Goal: Information Seeking & Learning: Learn about a topic

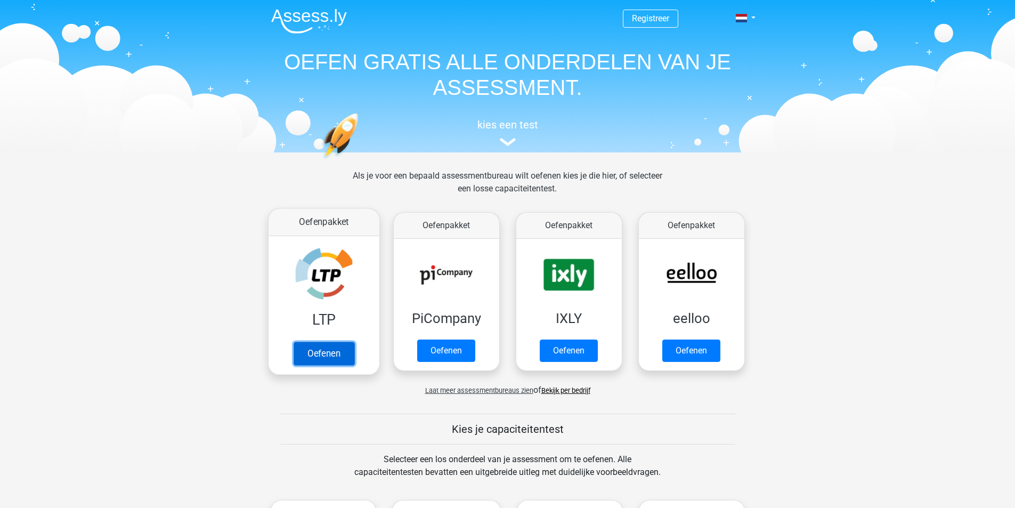
click at [347, 353] on link "Oefenen" at bounding box center [323, 353] width 61 height 23
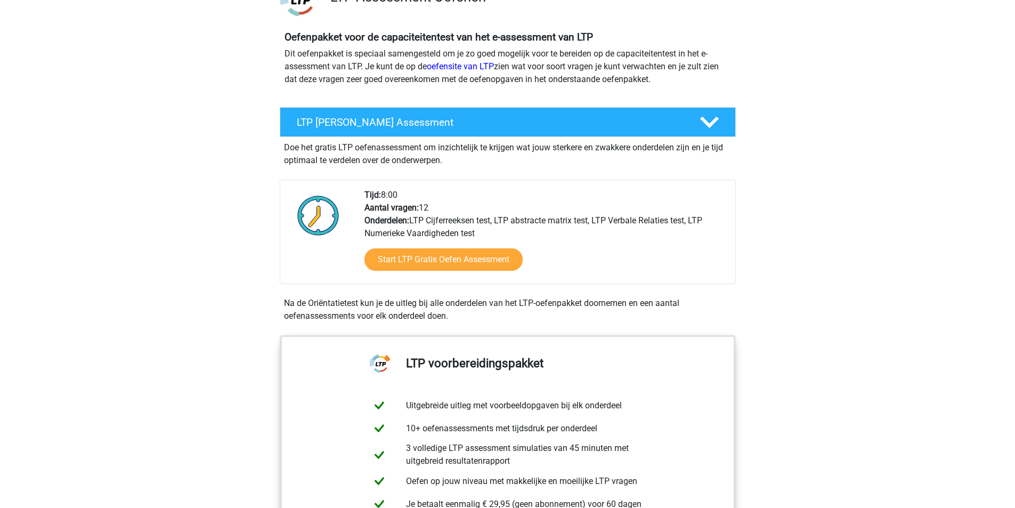
scroll to position [107, 0]
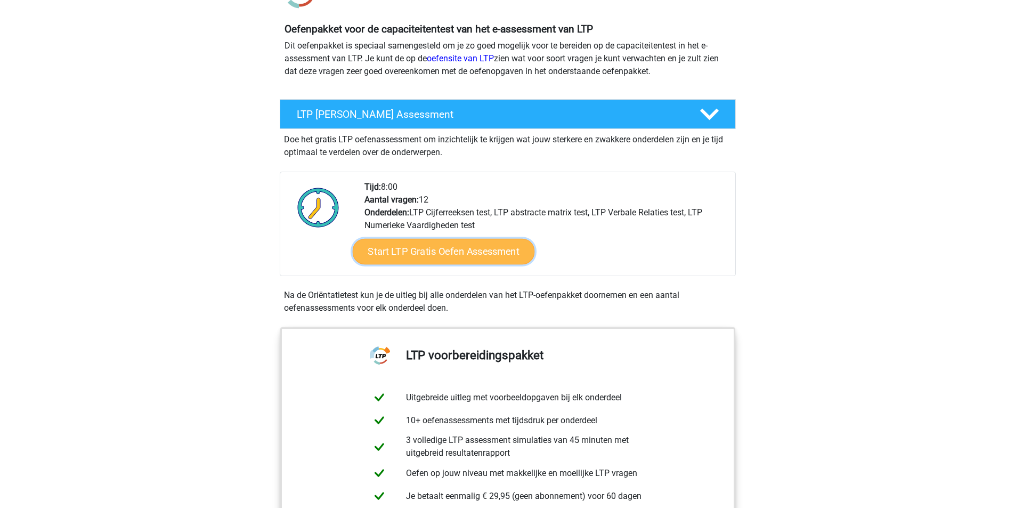
click at [408, 250] on link "Start LTP Gratis Oefen Assessment" at bounding box center [443, 252] width 182 height 26
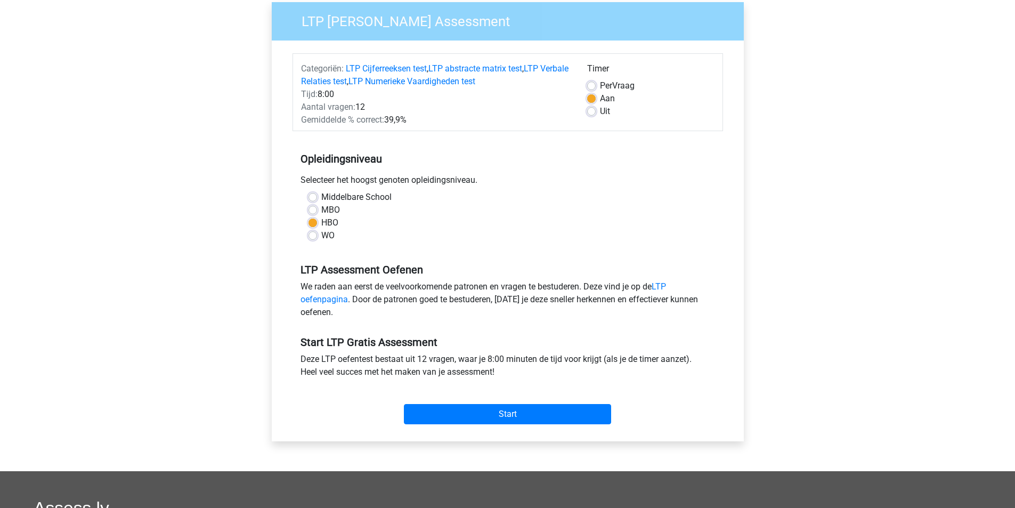
scroll to position [107, 0]
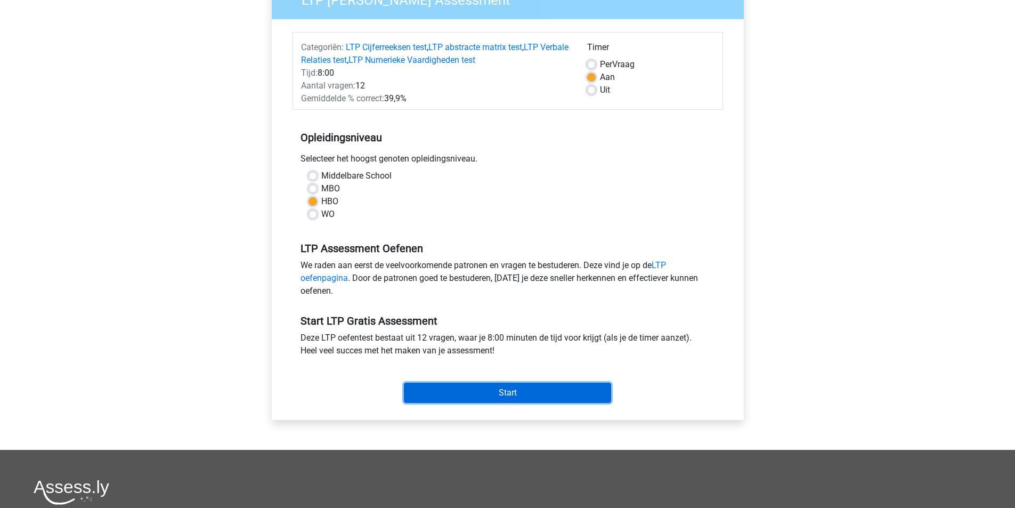
click at [466, 388] on input "Start" at bounding box center [507, 393] width 207 height 20
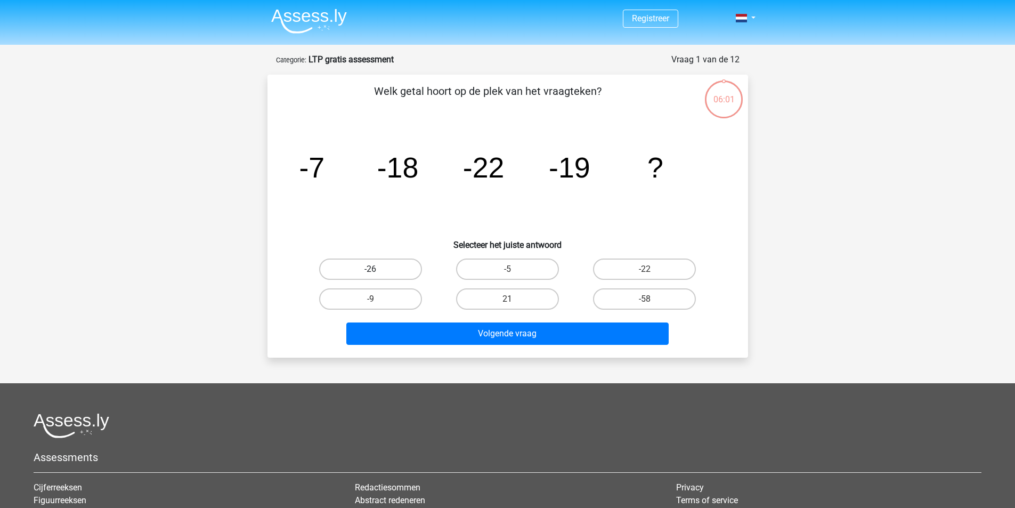
click at [398, 271] on label "-26" at bounding box center [370, 268] width 103 height 21
click at [377, 271] on input "-26" at bounding box center [373, 272] width 7 height 7
radio input "true"
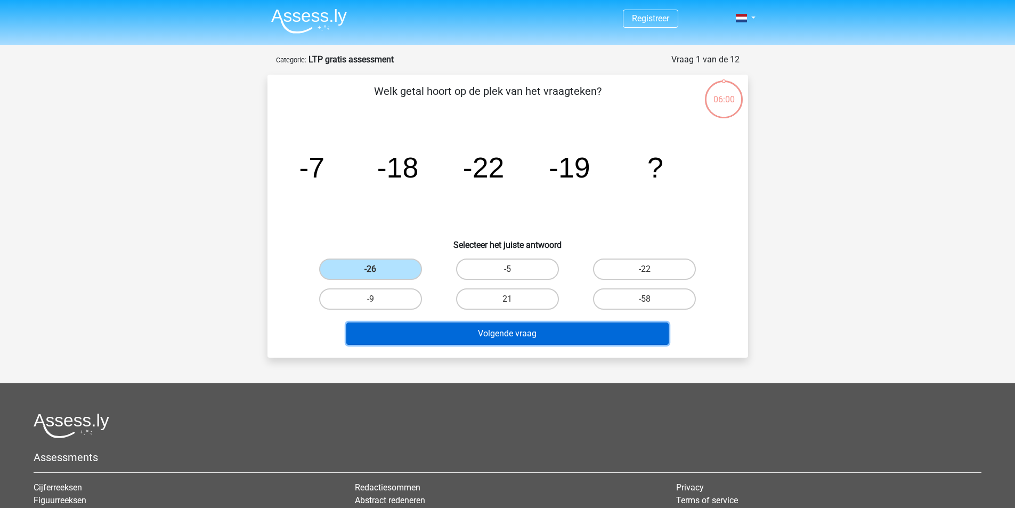
click at [494, 331] on button "Volgende vraag" at bounding box center [507, 333] width 322 height 22
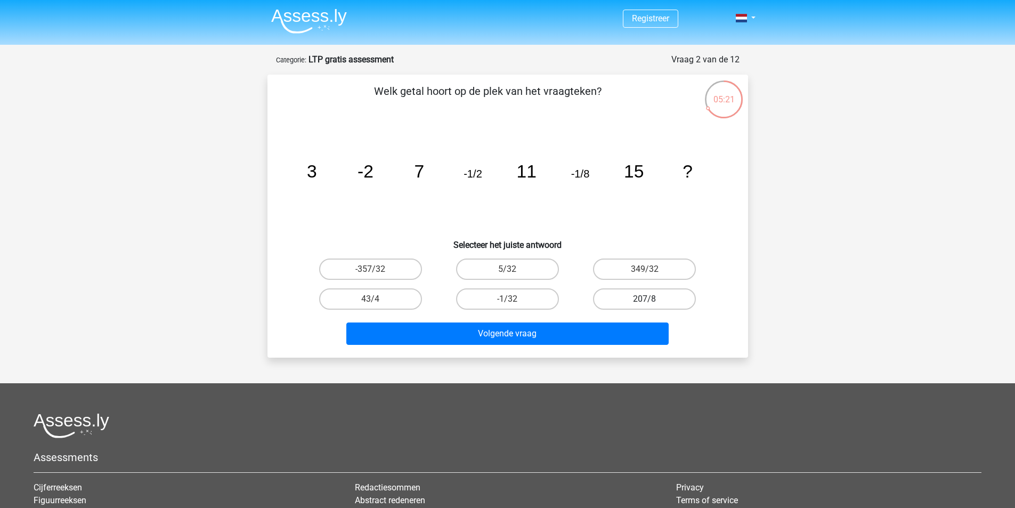
click at [654, 293] on label "207/8" at bounding box center [644, 298] width 103 height 21
click at [652, 299] on input "207/8" at bounding box center [648, 302] width 7 height 7
radio input "true"
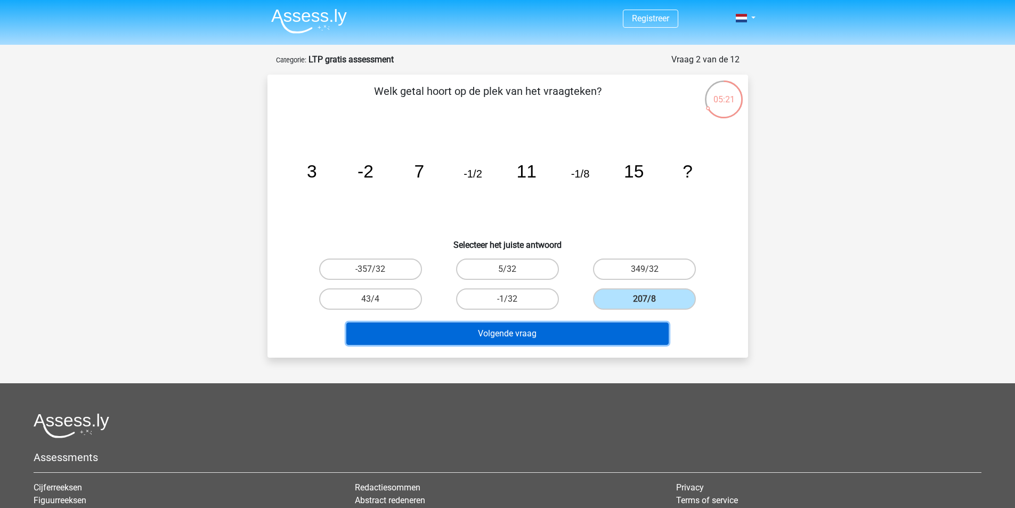
click at [627, 334] on button "Volgende vraag" at bounding box center [507, 333] width 322 height 22
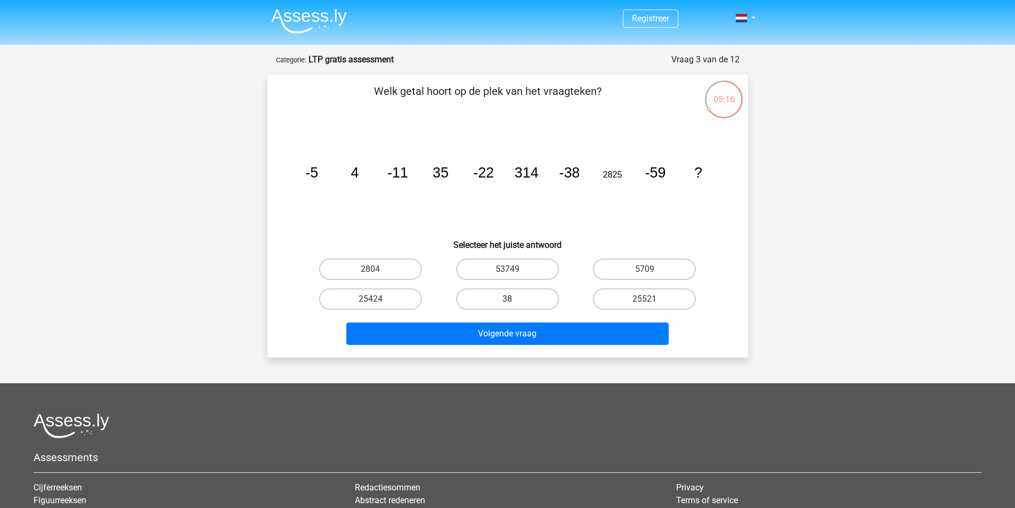
click at [549, 304] on label "38" at bounding box center [507, 298] width 103 height 21
click at [514, 304] on input "38" at bounding box center [510, 302] width 7 height 7
radio input "true"
click at [577, 345] on div "Volgende vraag" at bounding box center [507, 335] width 411 height 27
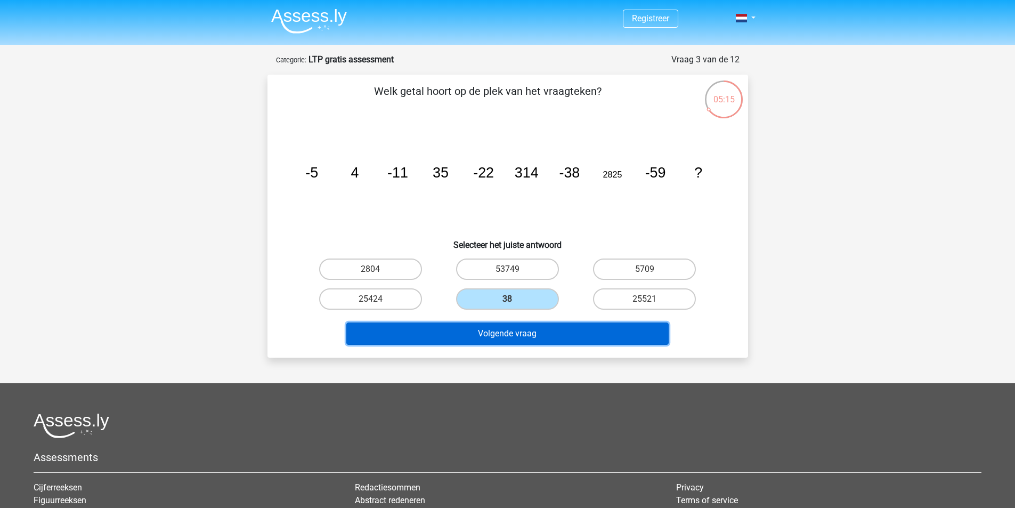
click at [578, 340] on button "Volgende vraag" at bounding box center [507, 333] width 322 height 22
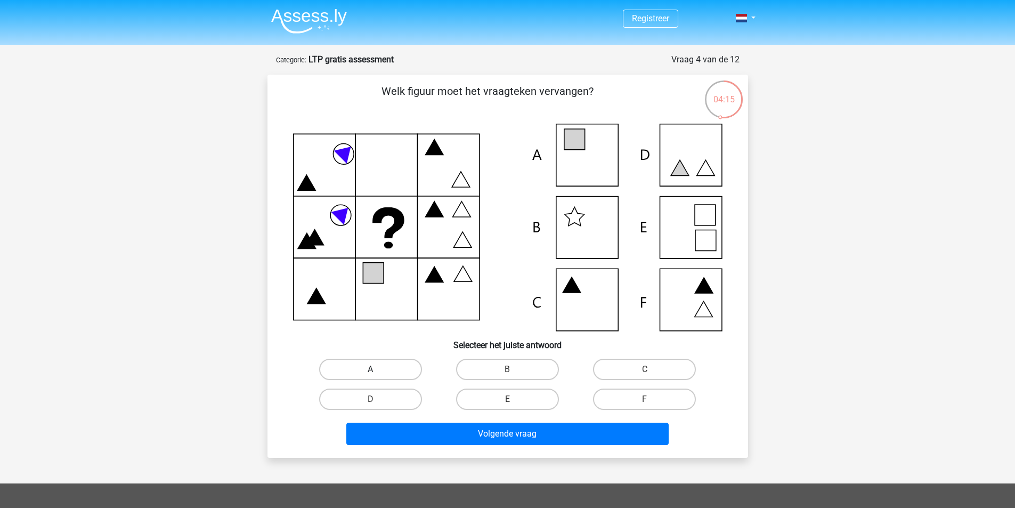
click at [382, 368] on label "A" at bounding box center [370, 369] width 103 height 21
click at [377, 369] on input "A" at bounding box center [373, 372] width 7 height 7
radio input "true"
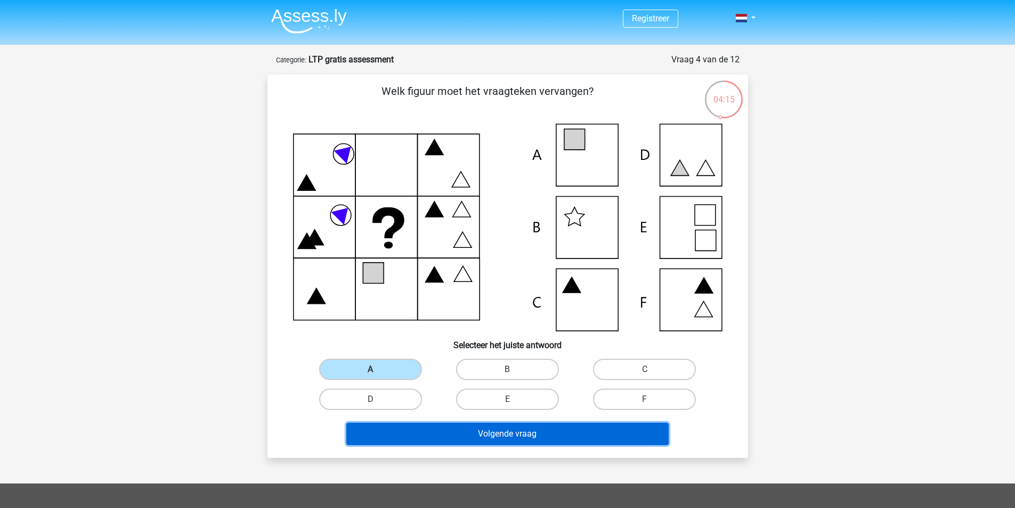
click at [474, 439] on button "Volgende vraag" at bounding box center [507, 434] width 322 height 22
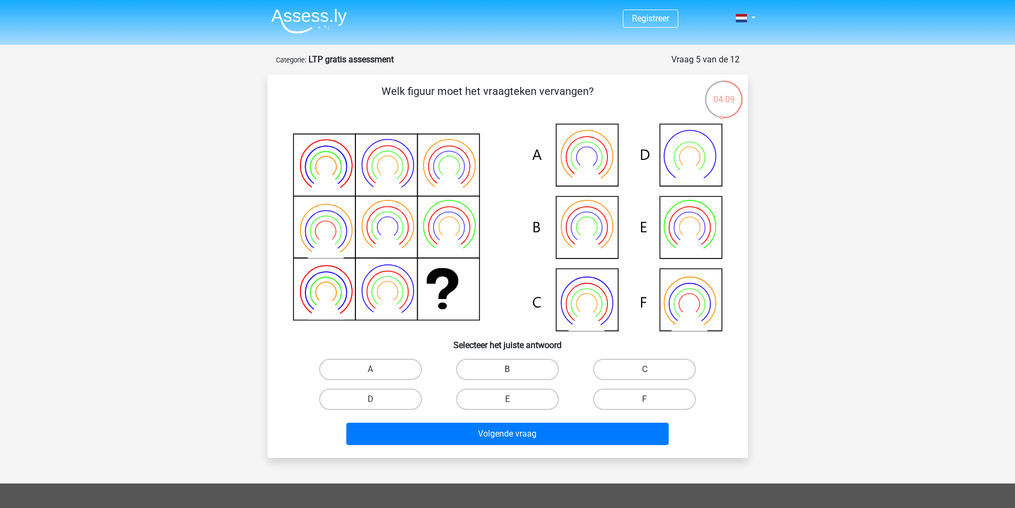
click at [541, 377] on label "B" at bounding box center [507, 369] width 103 height 21
click at [514, 376] on input "B" at bounding box center [510, 372] width 7 height 7
radio input "true"
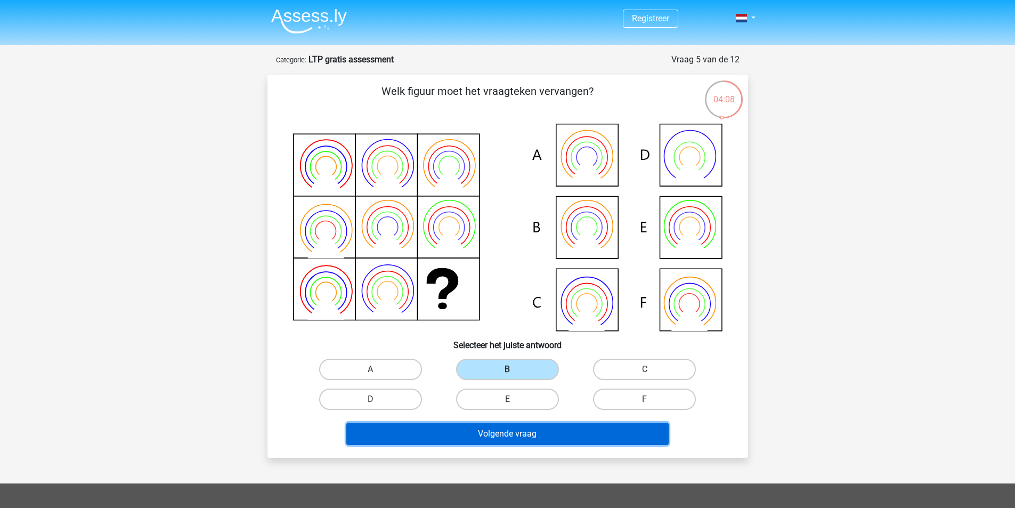
click at [541, 428] on button "Volgende vraag" at bounding box center [507, 434] width 322 height 22
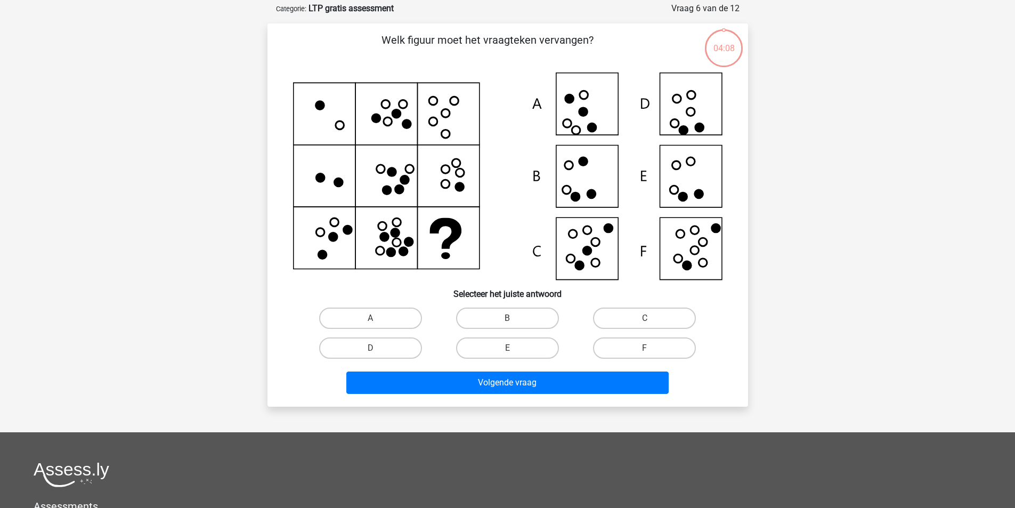
scroll to position [53, 0]
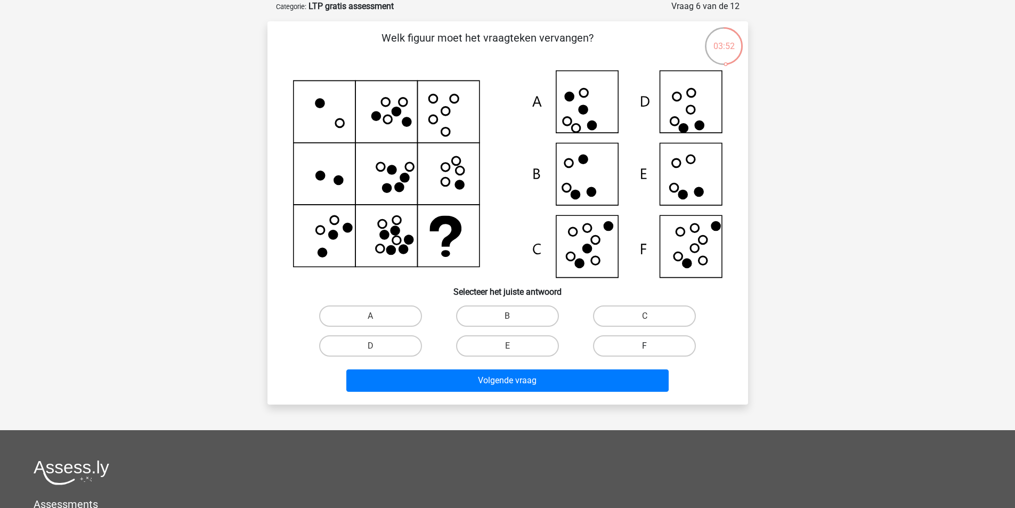
click at [633, 349] on label "F" at bounding box center [644, 345] width 103 height 21
click at [645, 349] on input "F" at bounding box center [648, 349] width 7 height 7
radio input "true"
click at [625, 368] on div "Volgende vraag" at bounding box center [508, 378] width 447 height 35
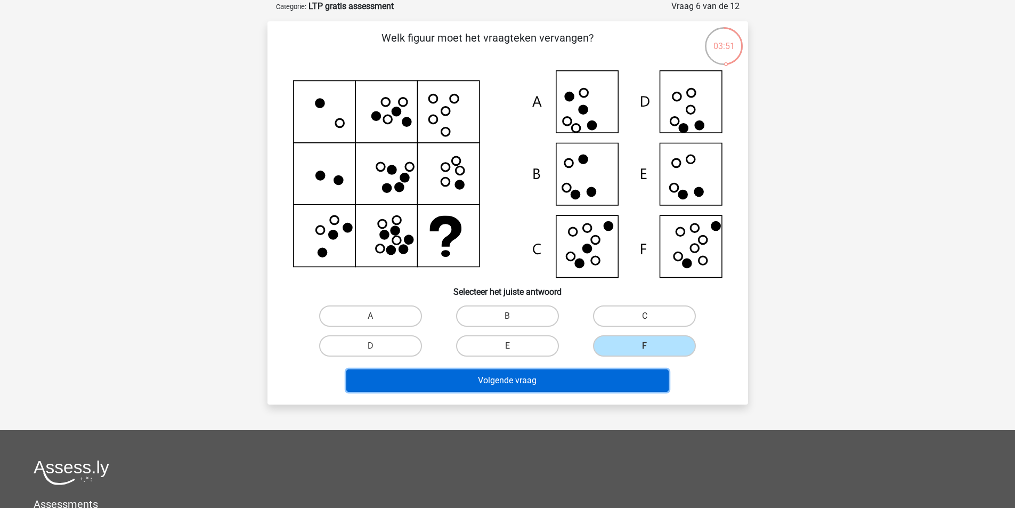
click at [619, 378] on button "Volgende vraag" at bounding box center [507, 380] width 322 height 22
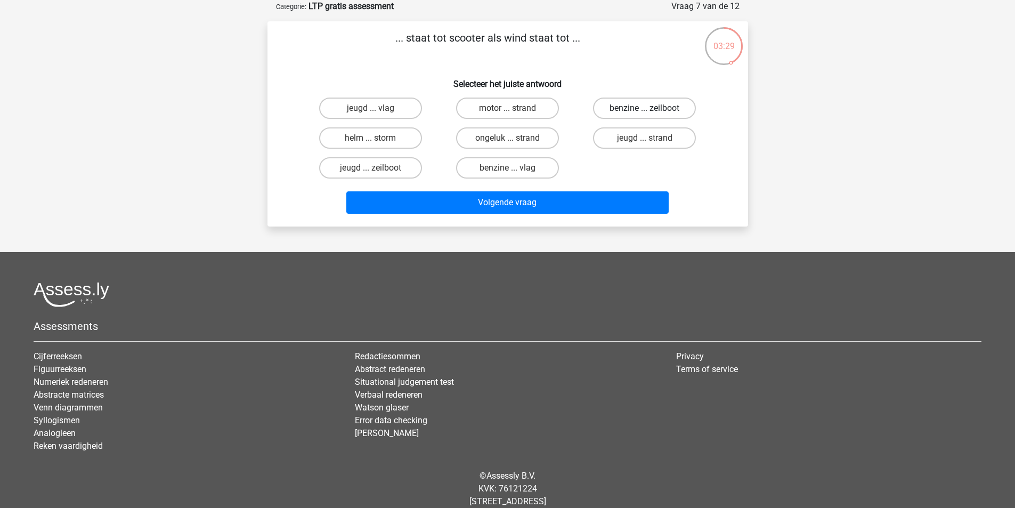
click at [667, 106] on label "benzine ... zeilboot" at bounding box center [644, 108] width 103 height 21
click at [652, 108] on input "benzine ... zeilboot" at bounding box center [648, 111] width 7 height 7
radio input "true"
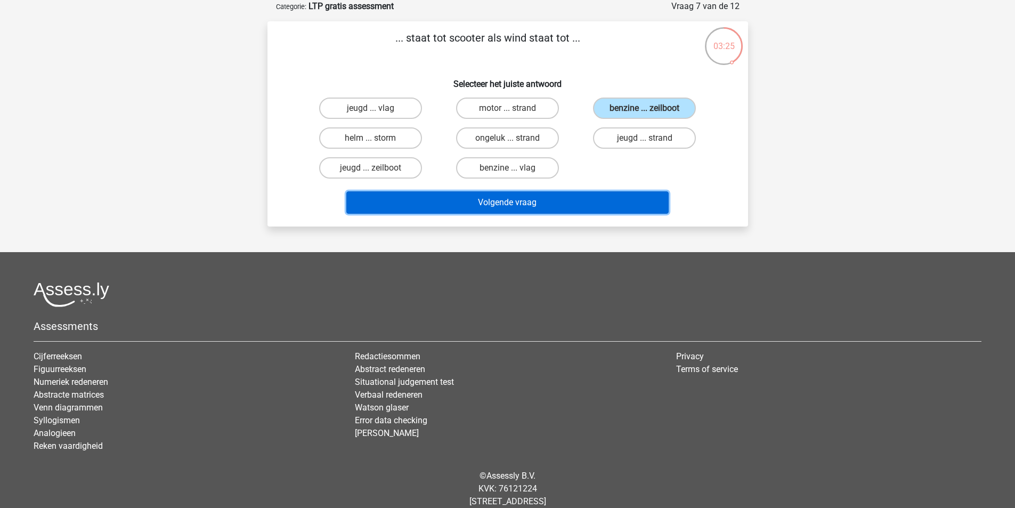
click at [572, 200] on button "Volgende vraag" at bounding box center [507, 202] width 322 height 22
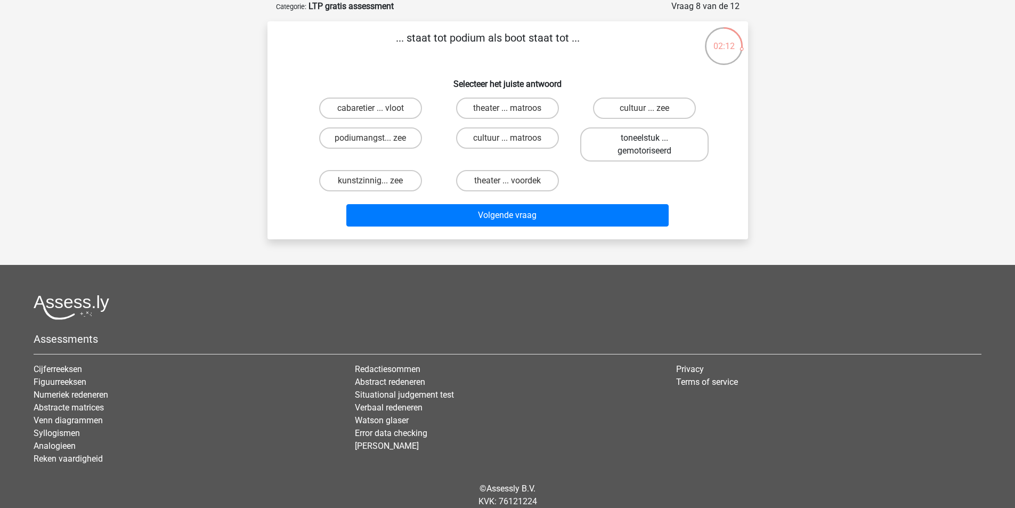
click at [645, 148] on label "toneelstuk ... gemotoriseerd" at bounding box center [644, 144] width 128 height 34
click at [645, 145] on input "toneelstuk ... gemotoriseerd" at bounding box center [648, 141] width 7 height 7
radio input "true"
click at [618, 110] on label "cultuur ... zee" at bounding box center [644, 108] width 103 height 21
click at [645, 110] on input "cultuur ... zee" at bounding box center [648, 111] width 7 height 7
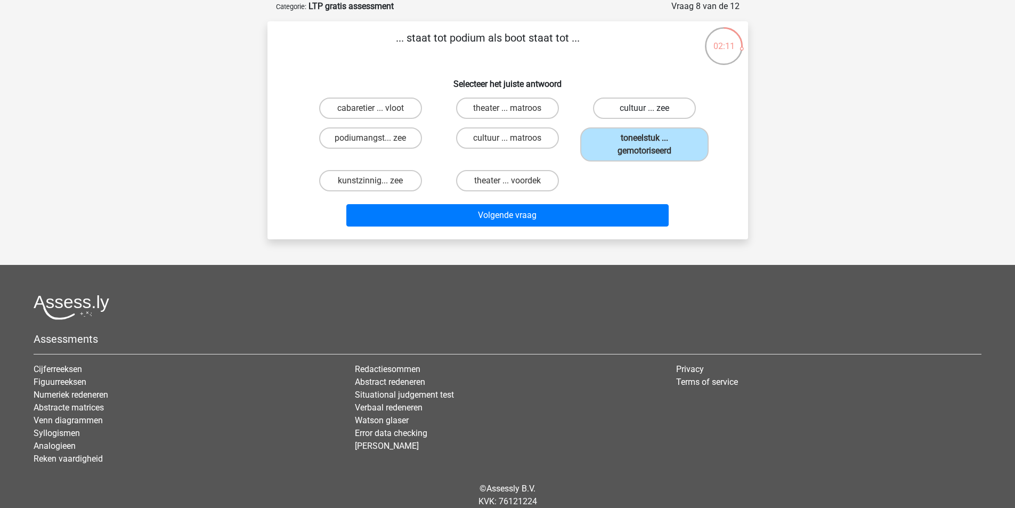
radio input "true"
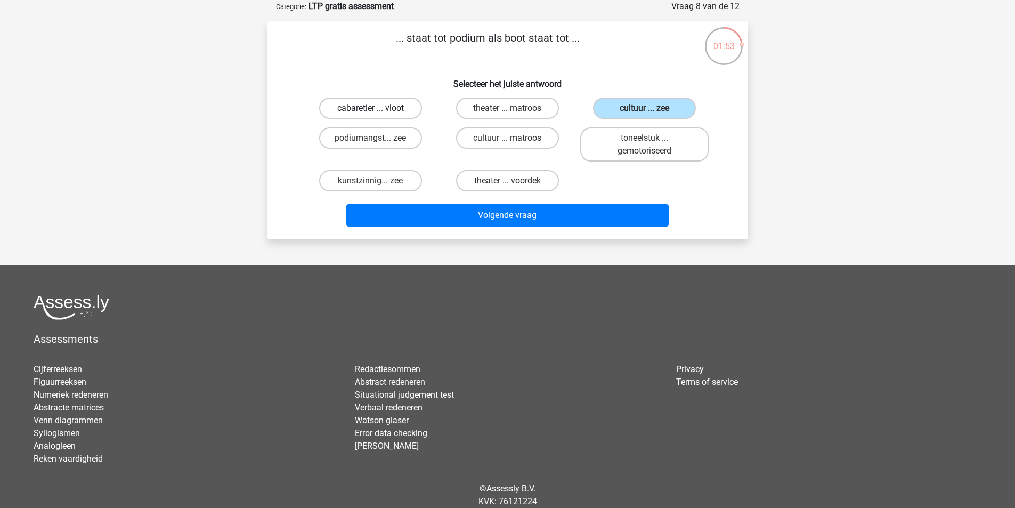
click at [407, 107] on label "cabaretier ... vloot" at bounding box center [370, 108] width 103 height 21
click at [377, 108] on input "cabaretier ... vloot" at bounding box center [373, 111] width 7 height 7
radio input "true"
click at [537, 196] on div "Volgende vraag" at bounding box center [508, 213] width 447 height 35
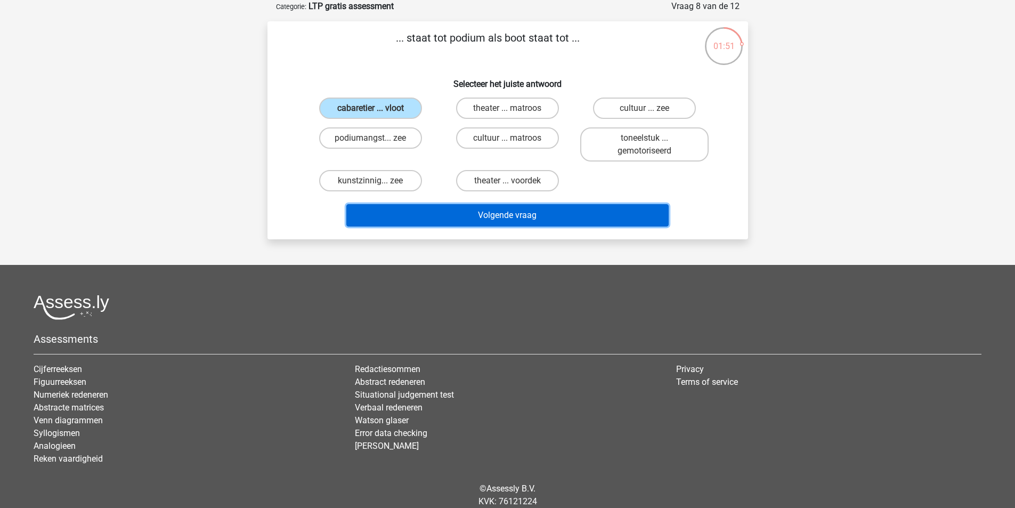
click at [542, 212] on button "Volgende vraag" at bounding box center [507, 215] width 322 height 22
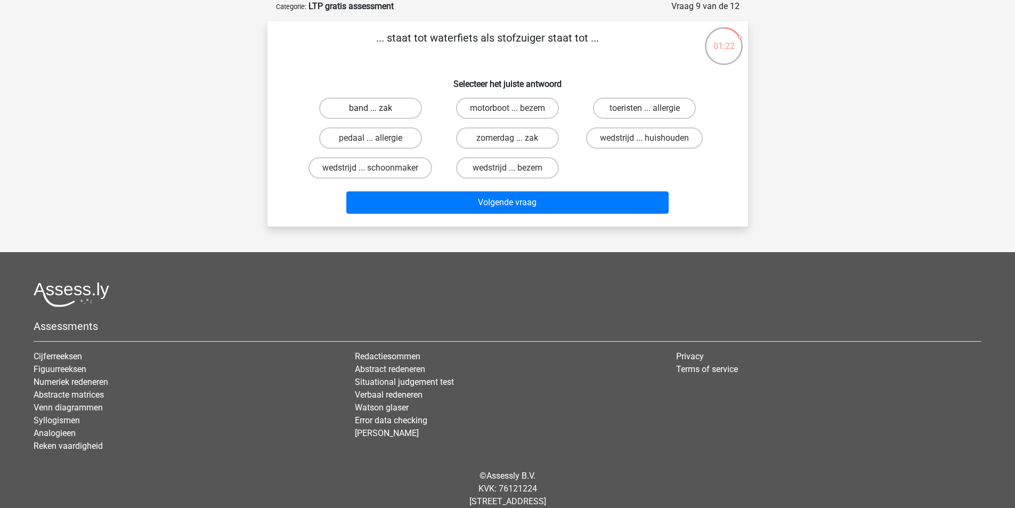
click at [348, 110] on label "band ... zak" at bounding box center [370, 108] width 103 height 21
click at [370, 110] on input "band ... zak" at bounding box center [373, 111] width 7 height 7
radio input "true"
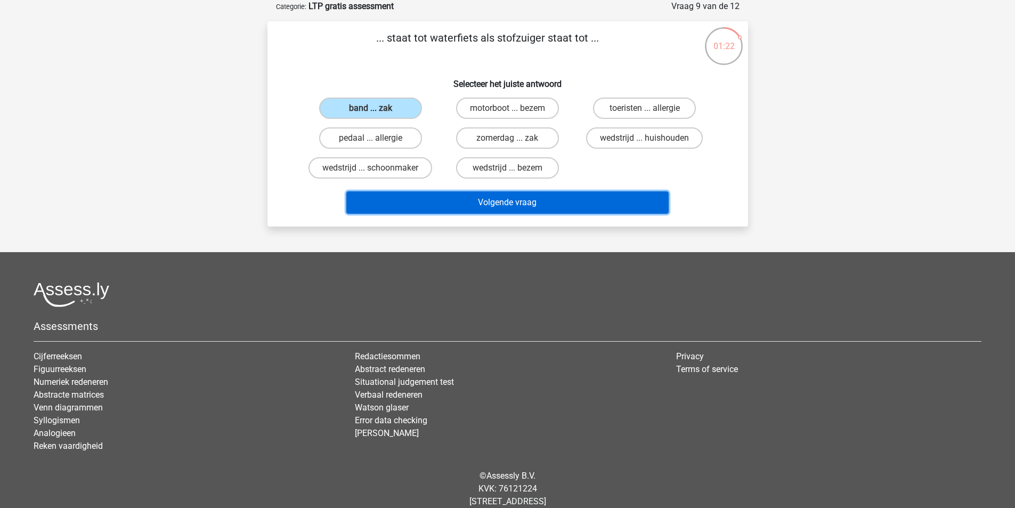
click at [481, 193] on button "Volgende vraag" at bounding box center [507, 202] width 322 height 22
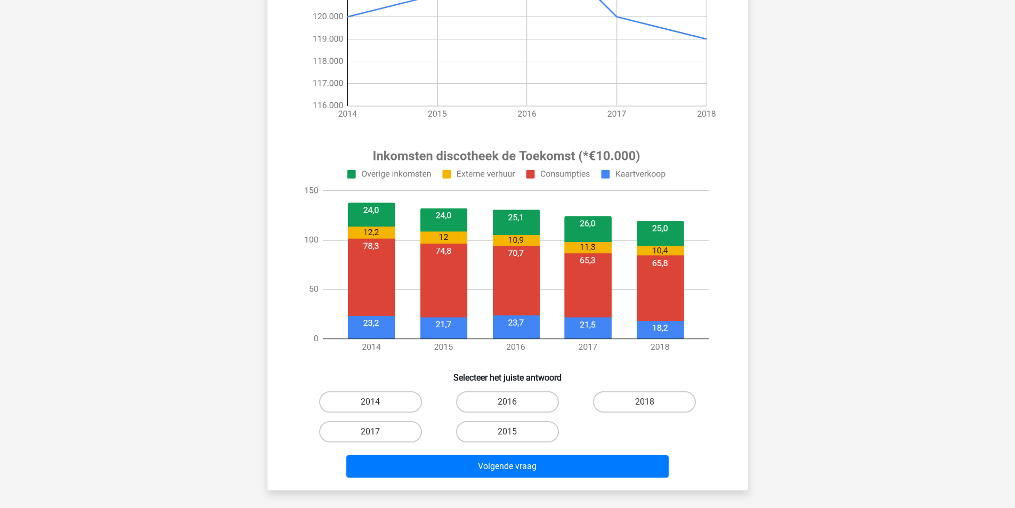
scroll to position [266, 0]
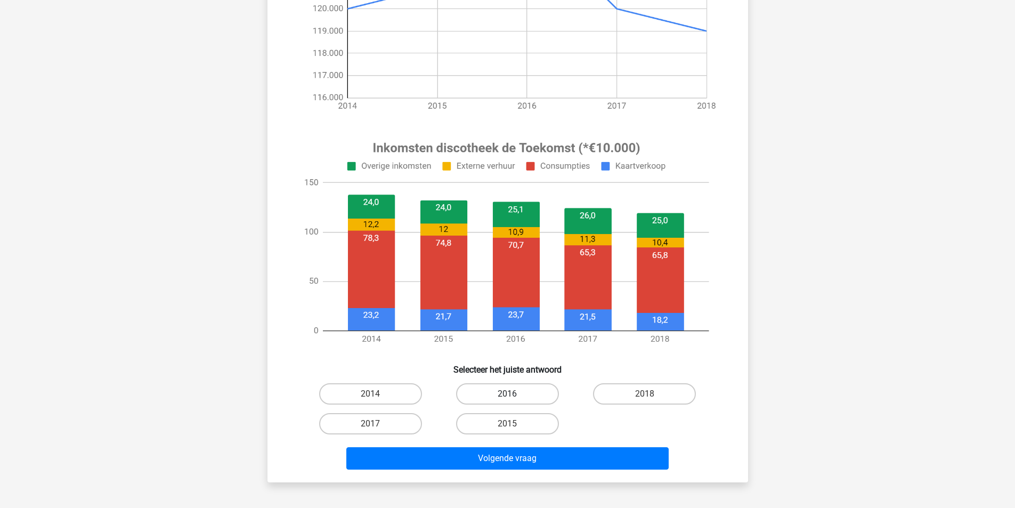
click at [534, 393] on label "2016" at bounding box center [507, 393] width 103 height 21
click at [514, 394] on input "2016" at bounding box center [510, 397] width 7 height 7
radio input "true"
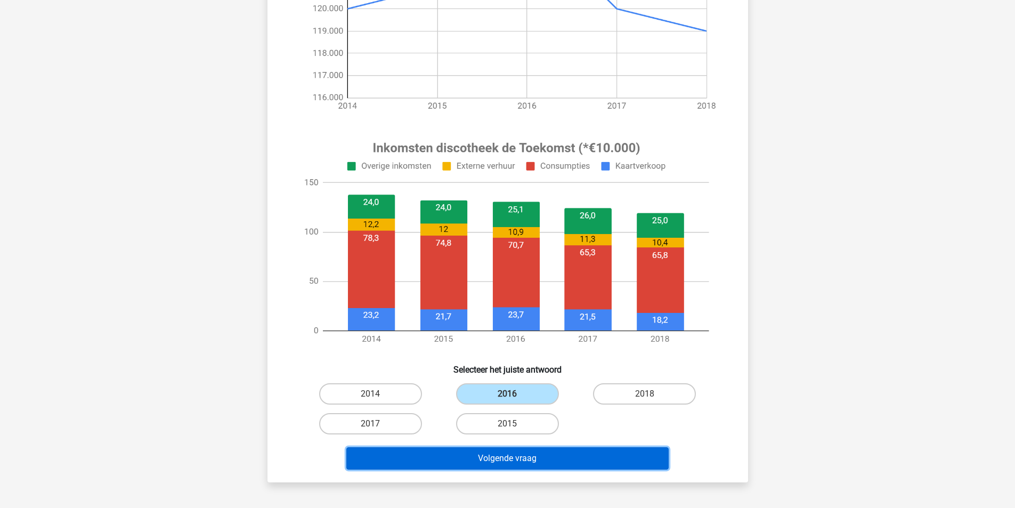
click at [521, 459] on button "Volgende vraag" at bounding box center [507, 458] width 322 height 22
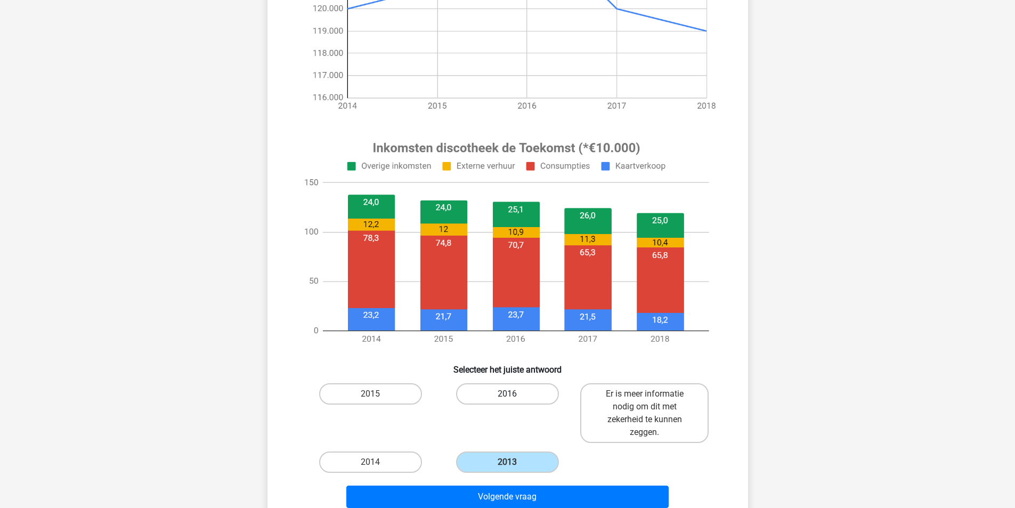
click at [491, 393] on label "2016" at bounding box center [507, 393] width 103 height 21
click at [507, 394] on input "2016" at bounding box center [510, 397] width 7 height 7
radio input "true"
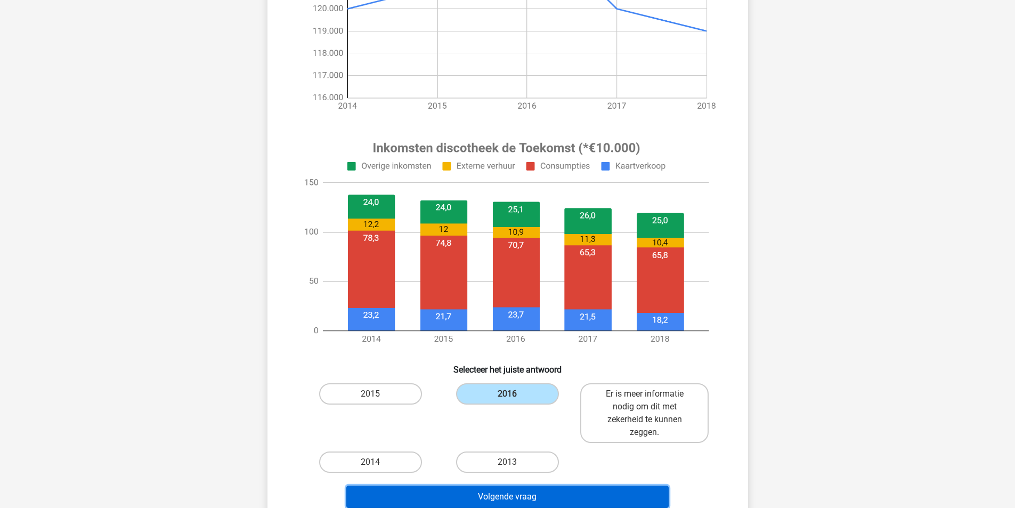
click at [530, 495] on button "Volgende vraag" at bounding box center [507, 496] width 322 height 22
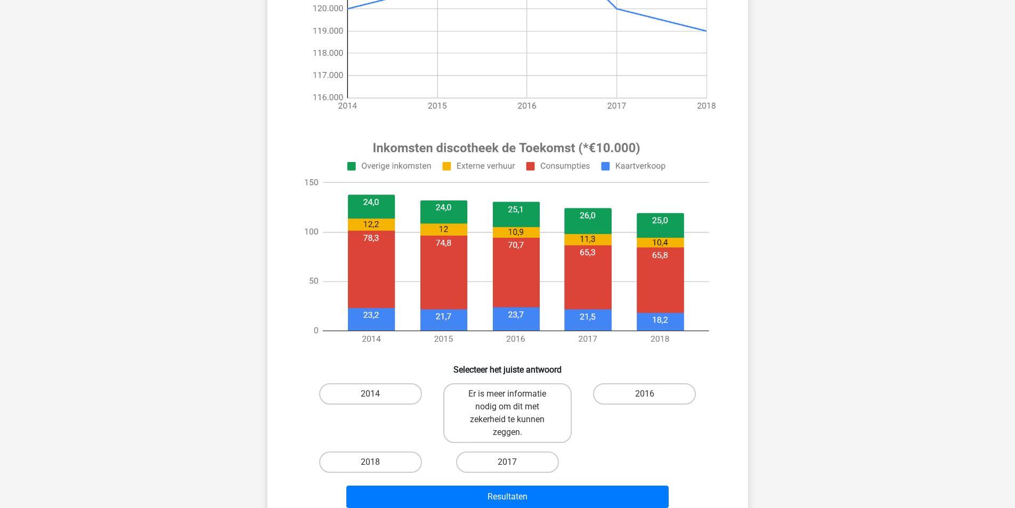
drag, startPoint x: 391, startPoint y: 394, endPoint x: 408, endPoint y: 409, distance: 23.4
click at [391, 391] on label "2014" at bounding box center [370, 393] width 103 height 21
click at [377, 394] on input "2014" at bounding box center [373, 397] width 7 height 7
radio input "true"
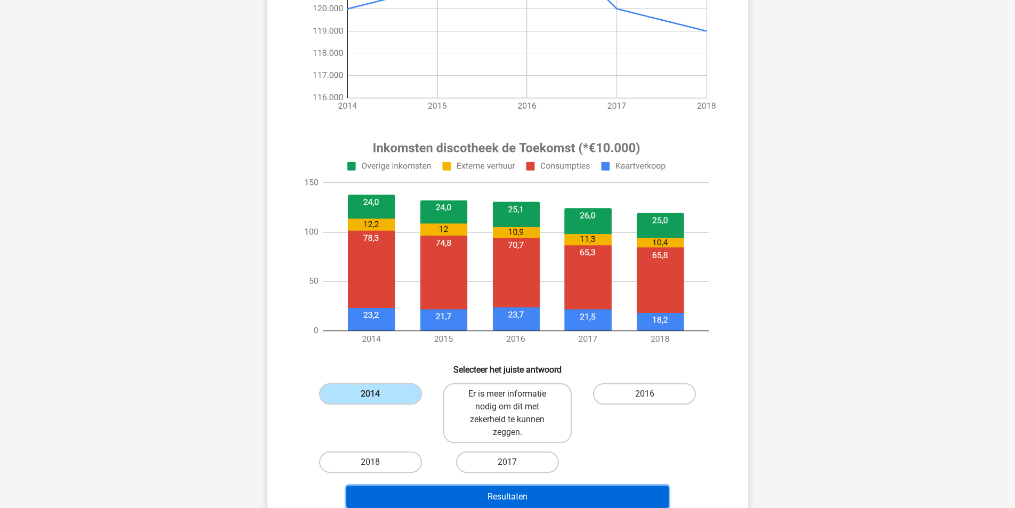
click at [531, 505] on button "Resultaten" at bounding box center [507, 496] width 322 height 22
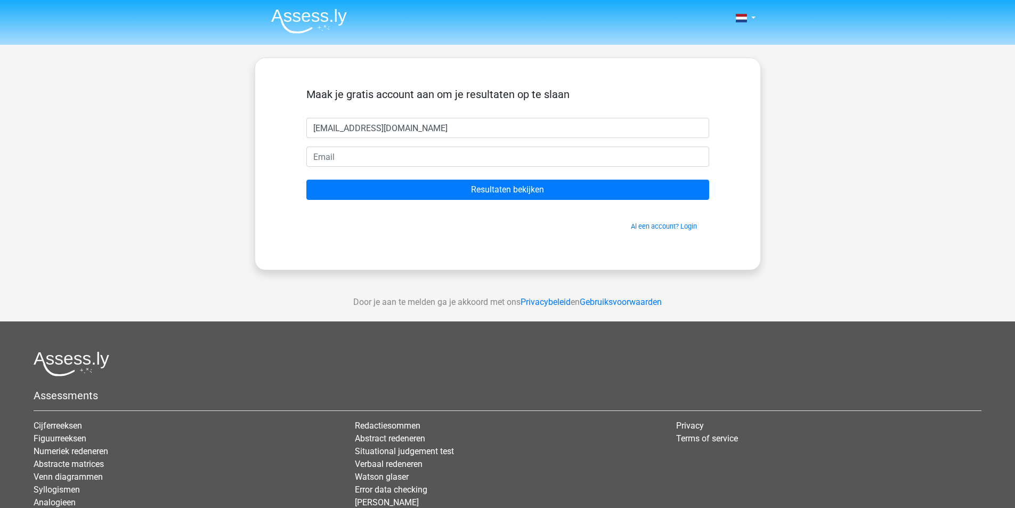
type input "[EMAIL_ADDRESS][DOMAIN_NAME]"
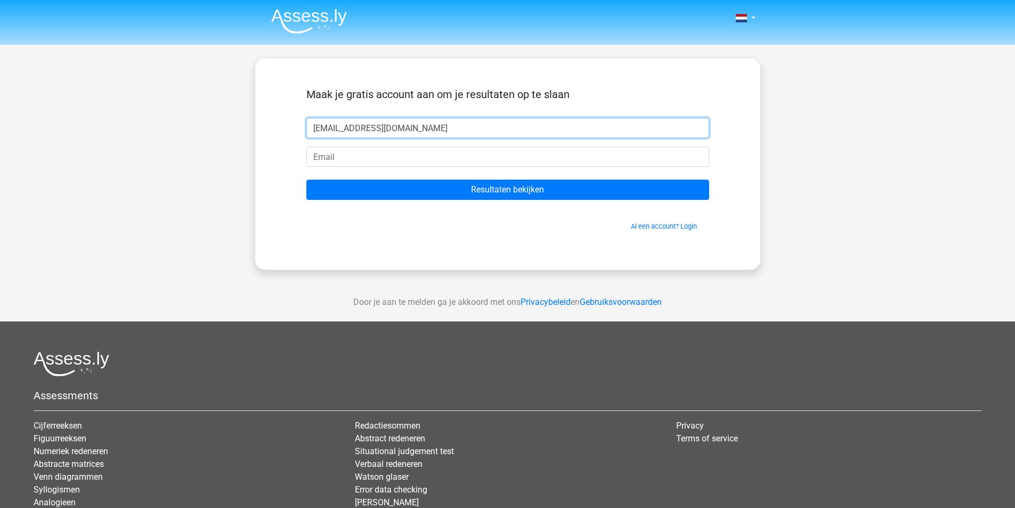
drag, startPoint x: 416, startPoint y: 128, endPoint x: 105, endPoint y: 133, distance: 311.3
click at [106, 133] on div "Nederlands English" at bounding box center [507, 301] width 1015 height 603
type input "[PERSON_NAME]"
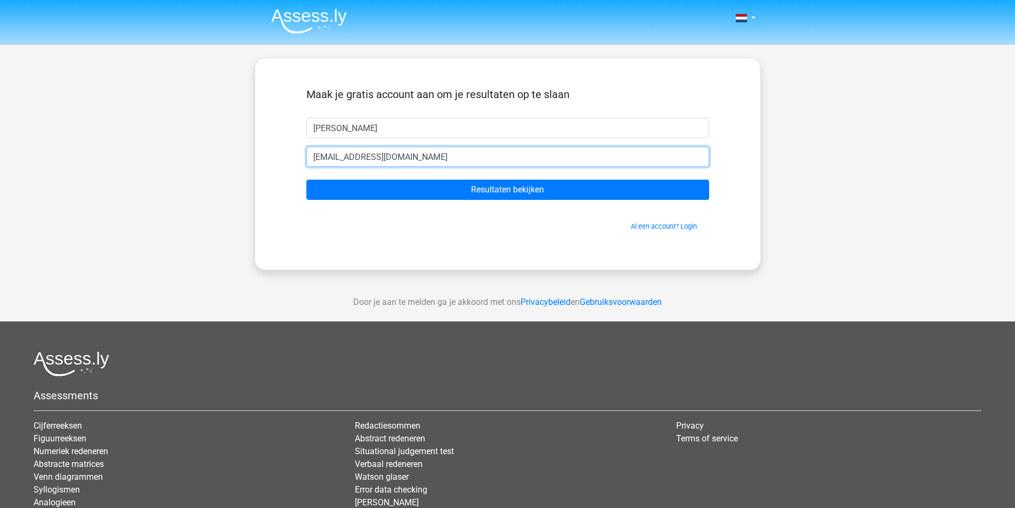
type input "tas.fatih1@outlook.com"
click at [306, 180] on input "Resultaten bekijken" at bounding box center [507, 190] width 403 height 20
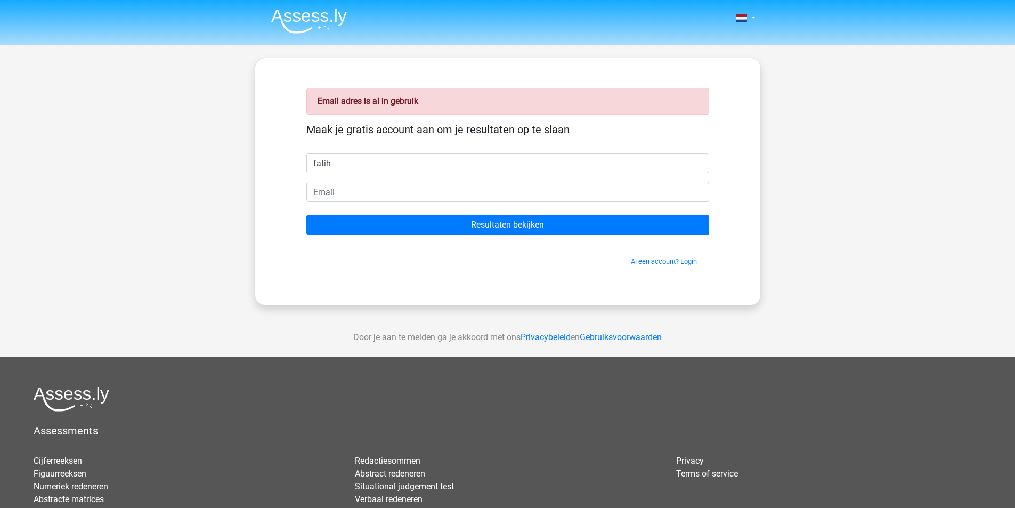
type input "fatih"
type input "f-gs@live.nl"
click at [306, 215] on input "Resultaten bekijken" at bounding box center [507, 225] width 403 height 20
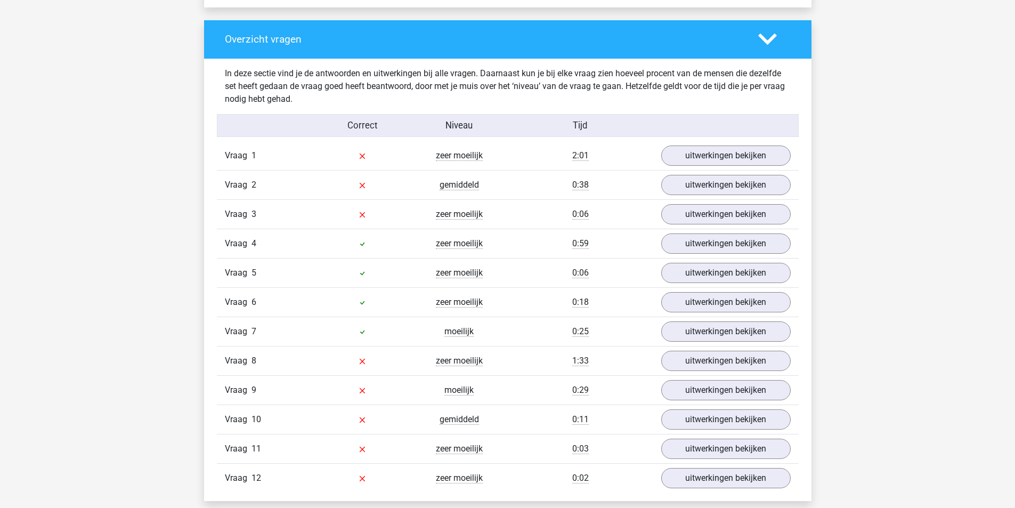
scroll to position [1066, 0]
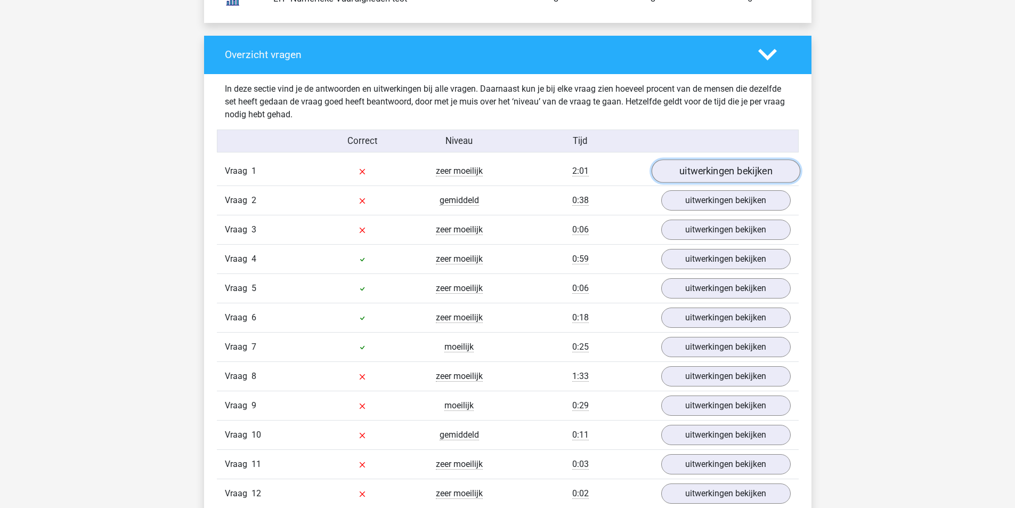
click at [720, 169] on link "uitwerkingen bekijken" at bounding box center [725, 170] width 149 height 23
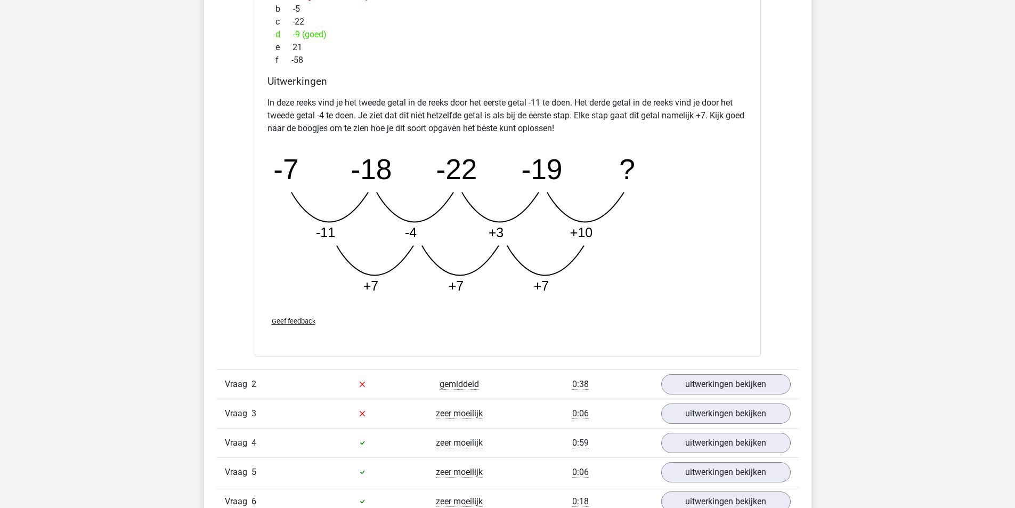
scroll to position [1439, 0]
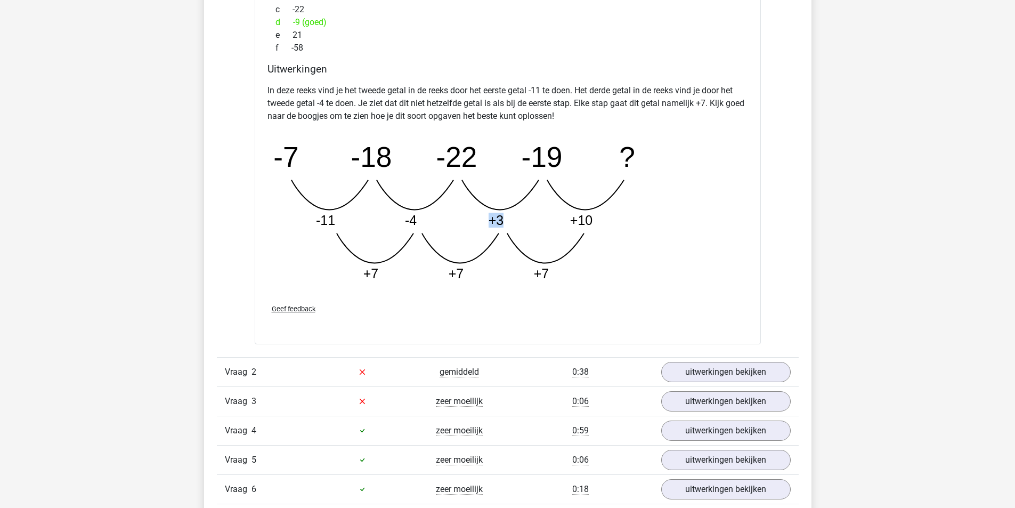
drag, startPoint x: 503, startPoint y: 216, endPoint x: 484, endPoint y: 222, distance: 19.0
click at [484, 222] on icon "image/svg+xml -7 -18 -22 -19 ? -11 -4 +3 +10 +7 +7 +7" at bounding box center [481, 211] width 426 height 160
click at [526, 241] on icon "image/svg+xml -7 -18 -22 -19 ? -11 -4 +3 +10 +7 +7 +7" at bounding box center [481, 211] width 426 height 160
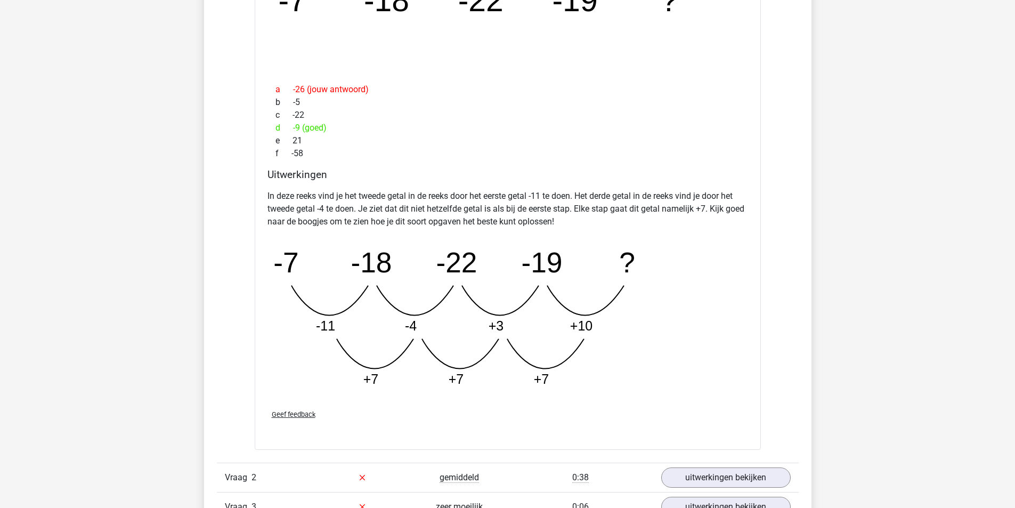
scroll to position [1386, 0]
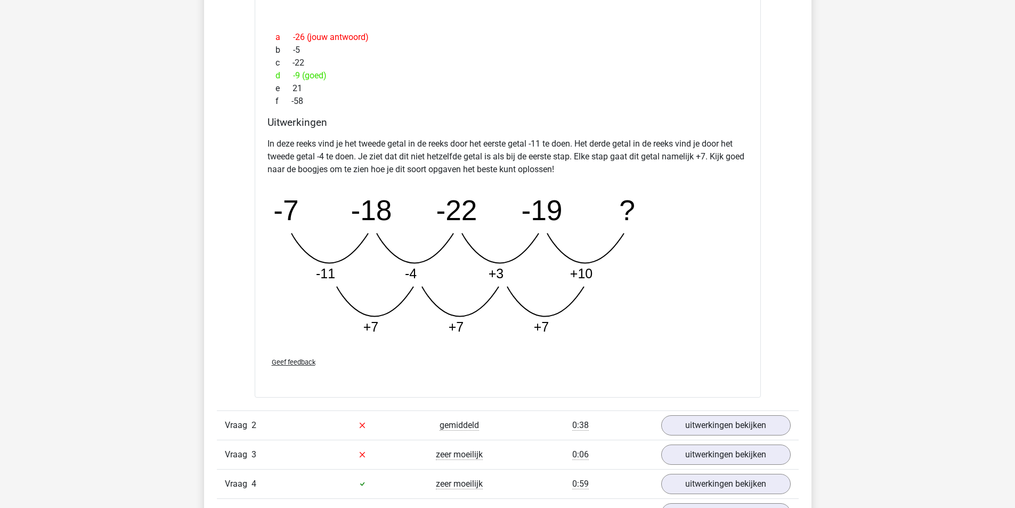
click at [281, 357] on div "Geef feedback" at bounding box center [507, 362] width 489 height 27
click at [283, 359] on span "Geef feedback" at bounding box center [294, 362] width 44 height 8
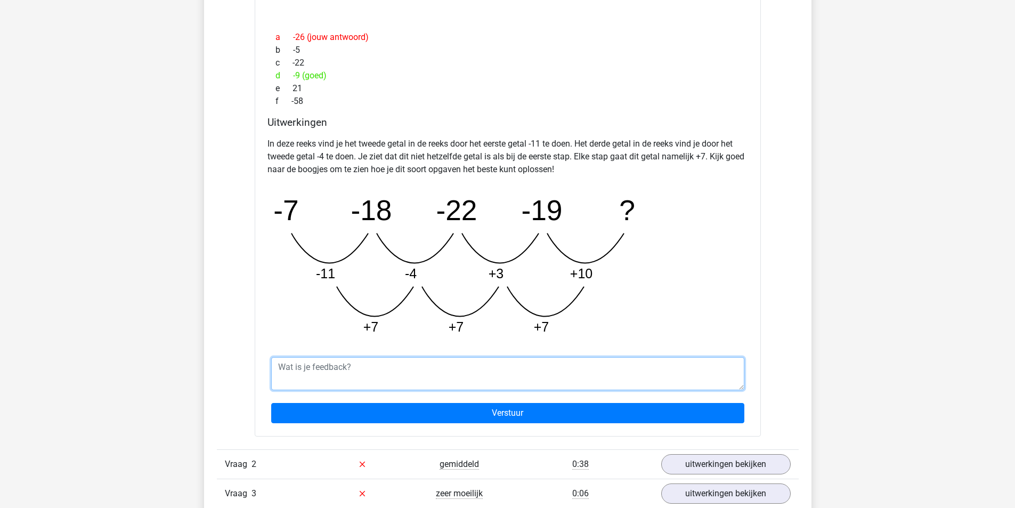
click at [323, 364] on textarea at bounding box center [507, 373] width 473 height 33
type textarea "ik snap niet h"
click at [266, 209] on div "Uitwerkingen In deze reeks vind je het tweede getal in de reeks door het eerste…" at bounding box center [507, 232] width 489 height 232
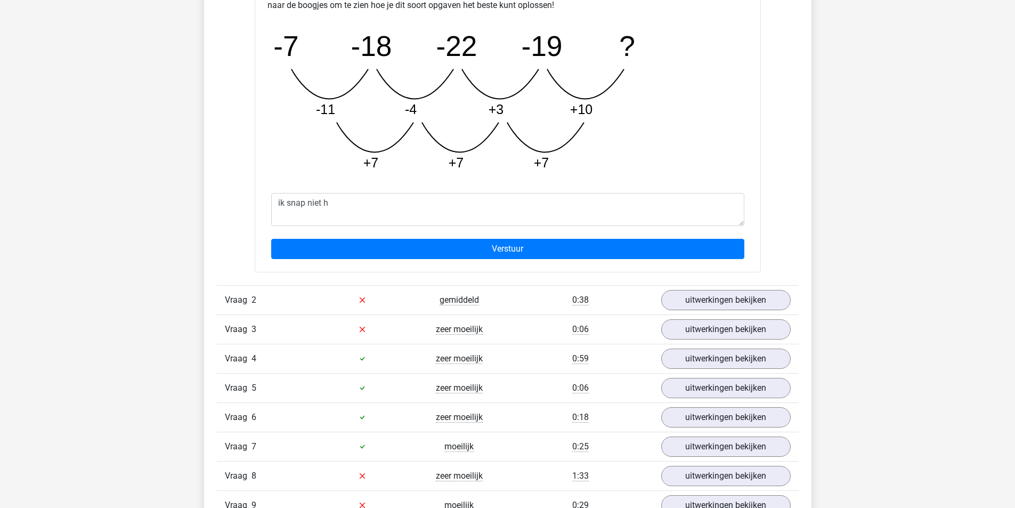
scroll to position [1545, 0]
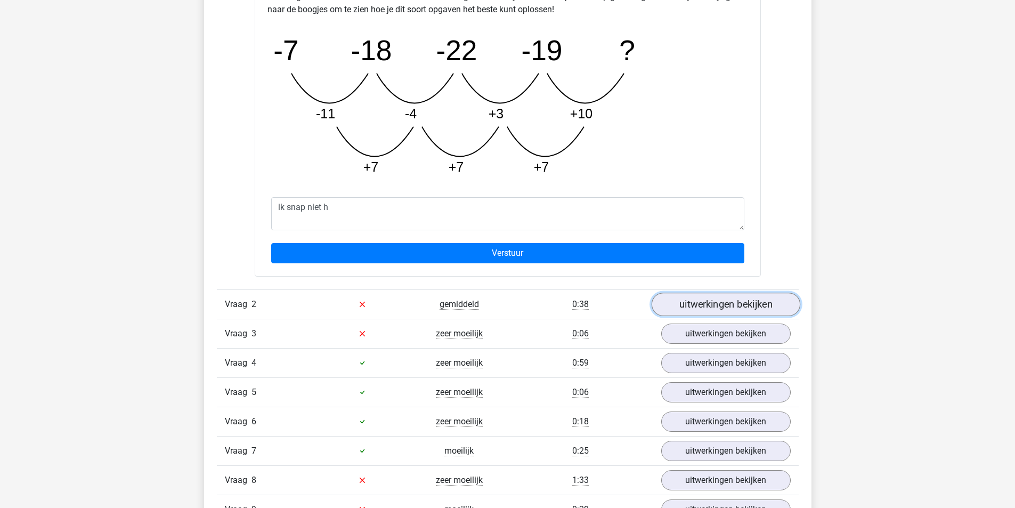
click at [696, 312] on link "uitwerkingen bekijken" at bounding box center [725, 304] width 149 height 23
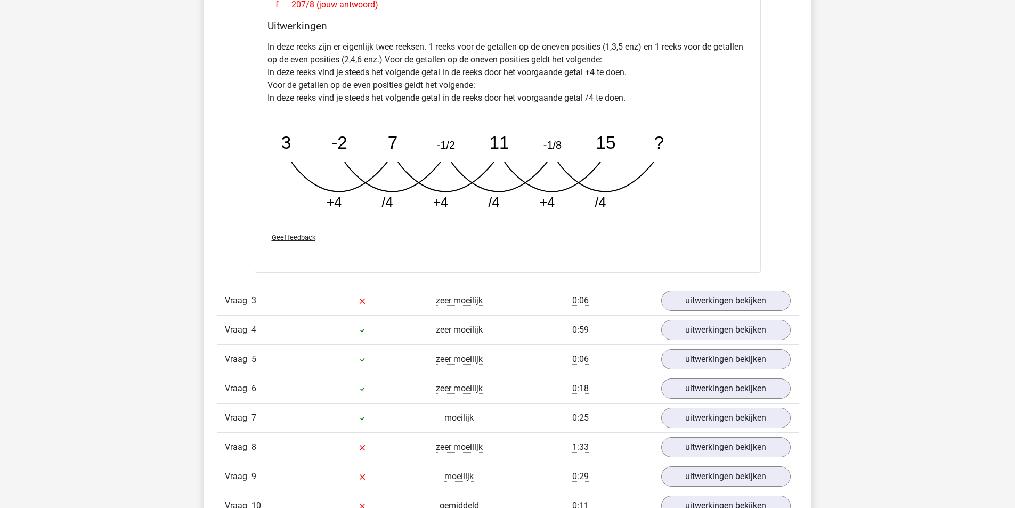
scroll to position [2078, 0]
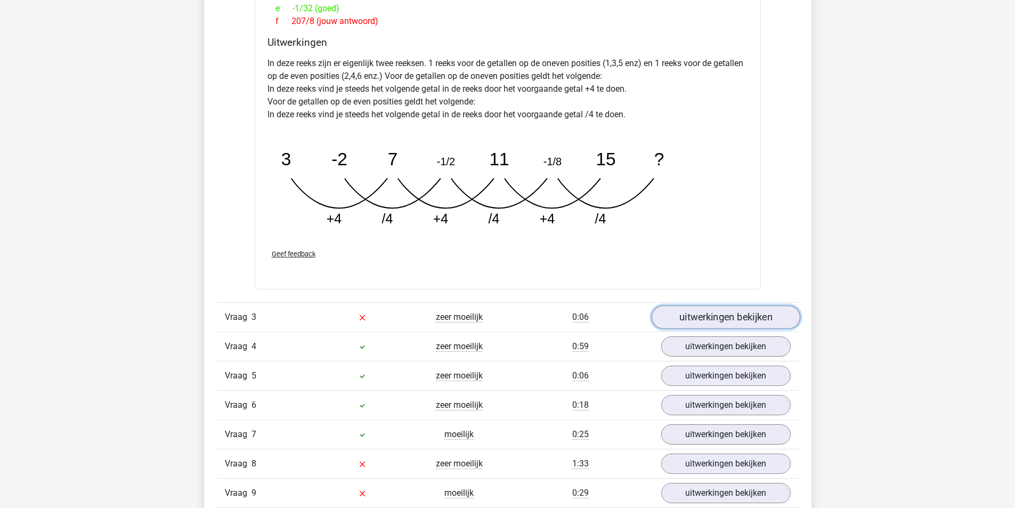
click at [677, 306] on link "uitwerkingen bekijken" at bounding box center [725, 316] width 149 height 23
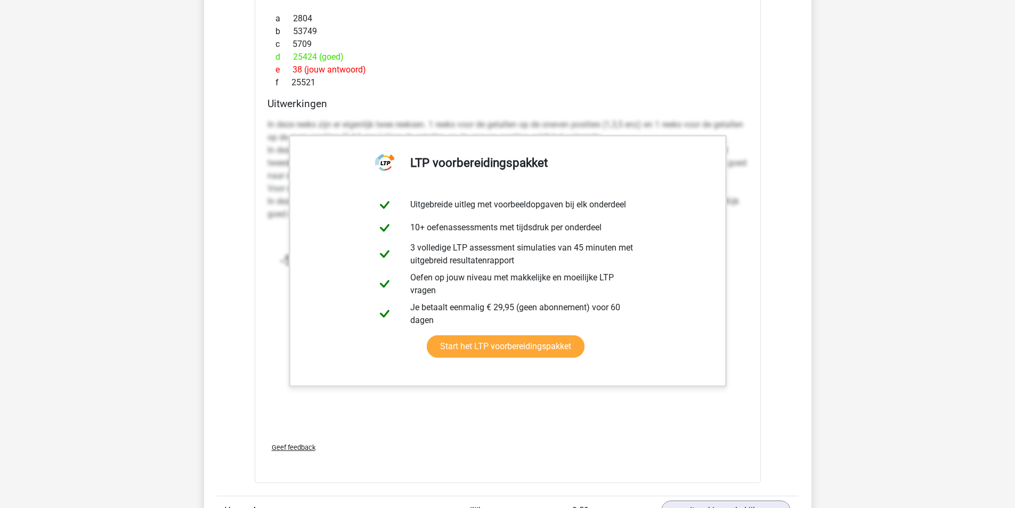
scroll to position [2611, 0]
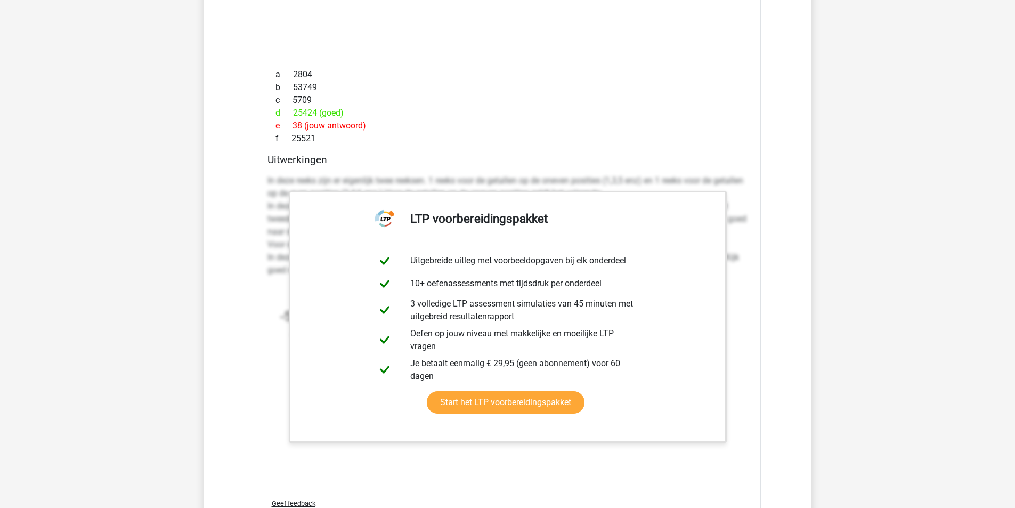
scroll to position [2505, 0]
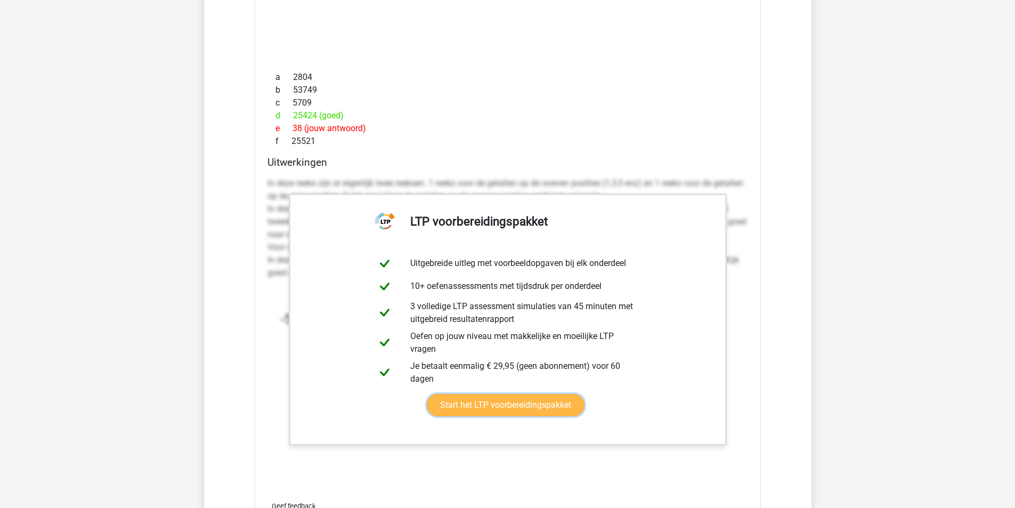
click at [464, 394] on link "Start het LTP voorbereidingspakket" at bounding box center [506, 405] width 158 height 22
click at [296, 92] on div "b 53749" at bounding box center [508, 90] width 481 height 13
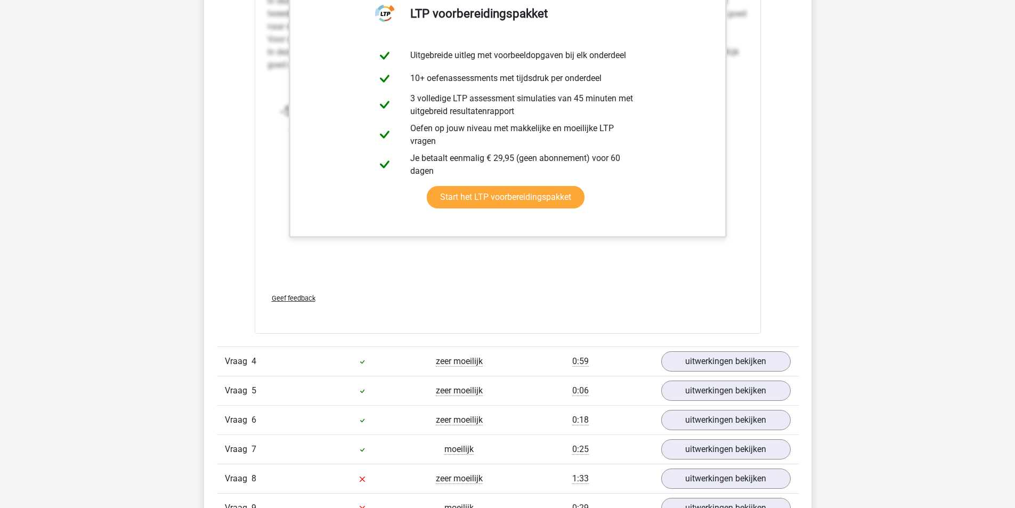
scroll to position [2878, 0]
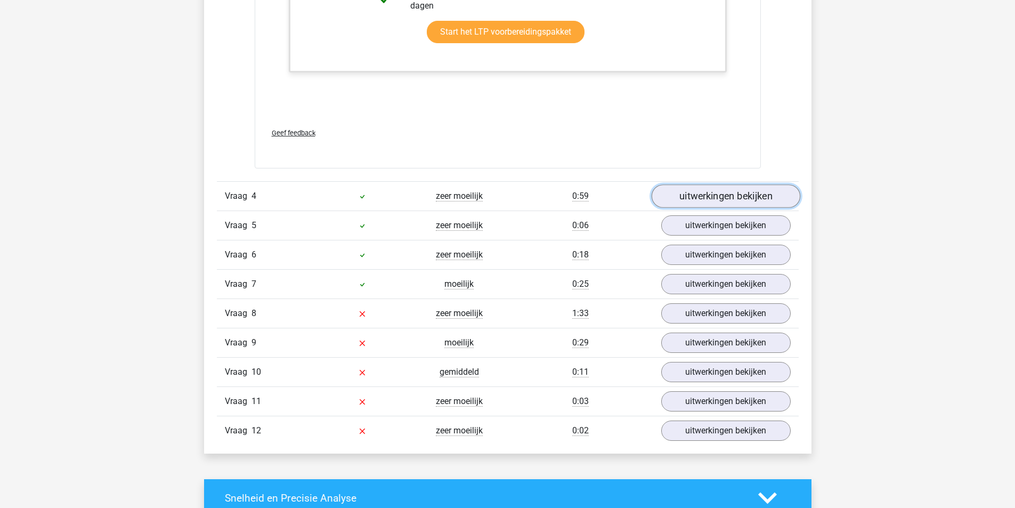
click at [703, 196] on link "uitwerkingen bekijken" at bounding box center [725, 195] width 149 height 23
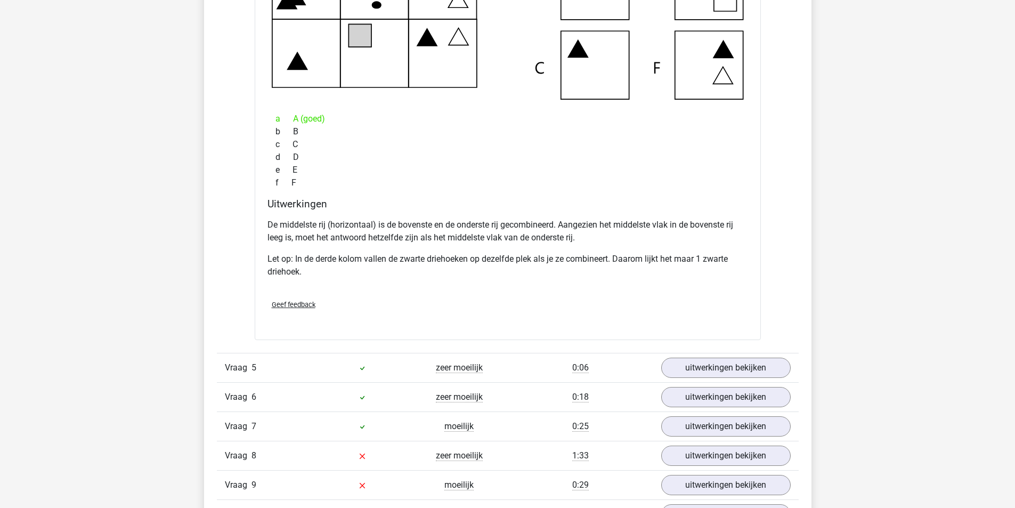
scroll to position [3251, 0]
click at [716, 371] on link "uitwerkingen bekijken" at bounding box center [725, 368] width 149 height 23
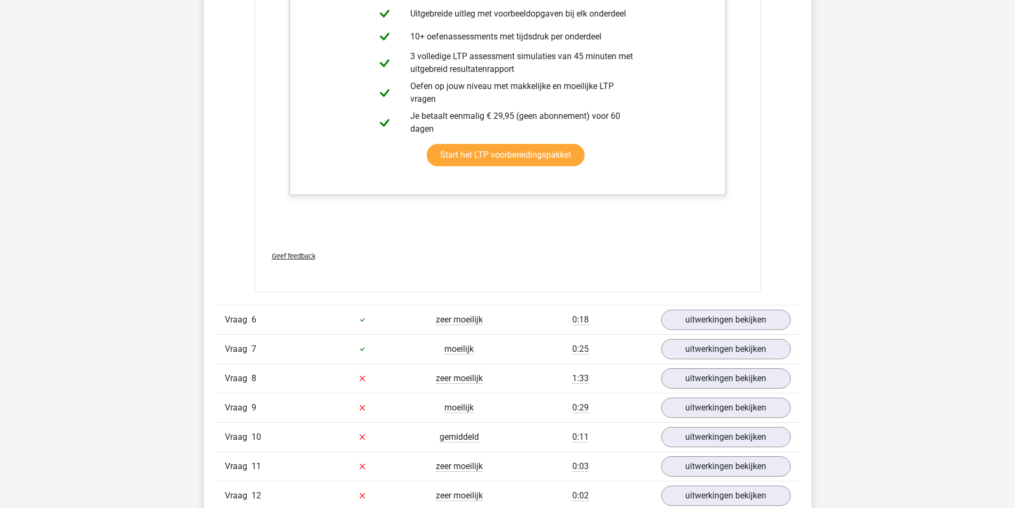
scroll to position [4210, 0]
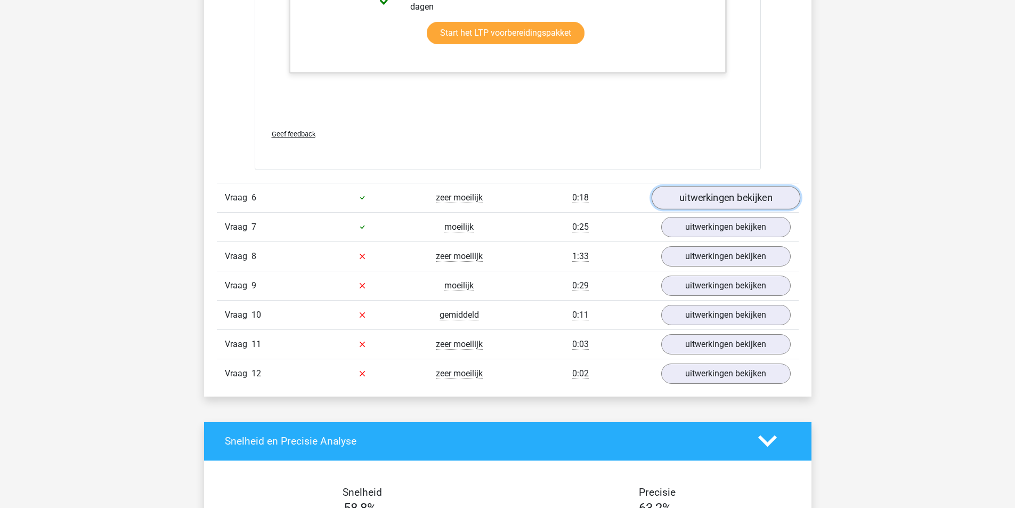
click at [720, 190] on link "uitwerkingen bekijken" at bounding box center [725, 197] width 149 height 23
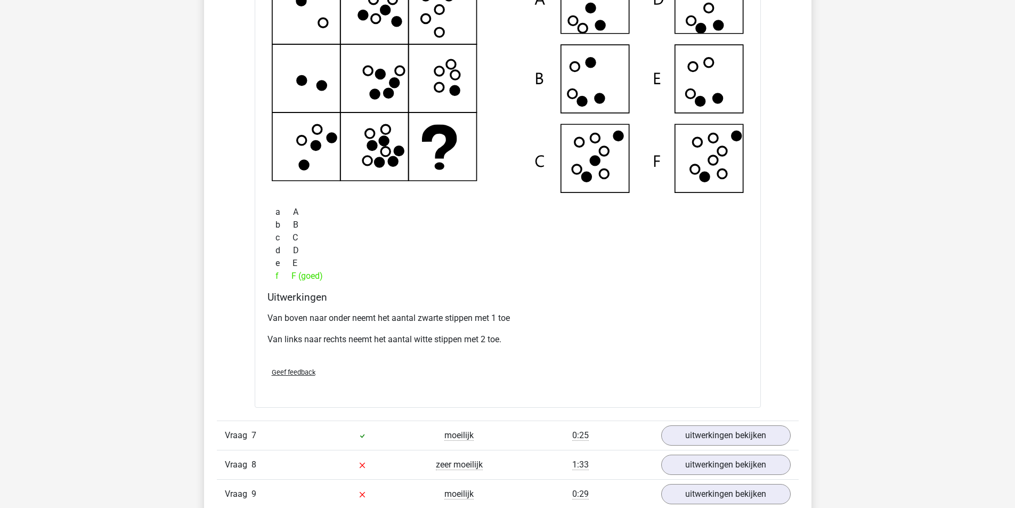
scroll to position [4690, 0]
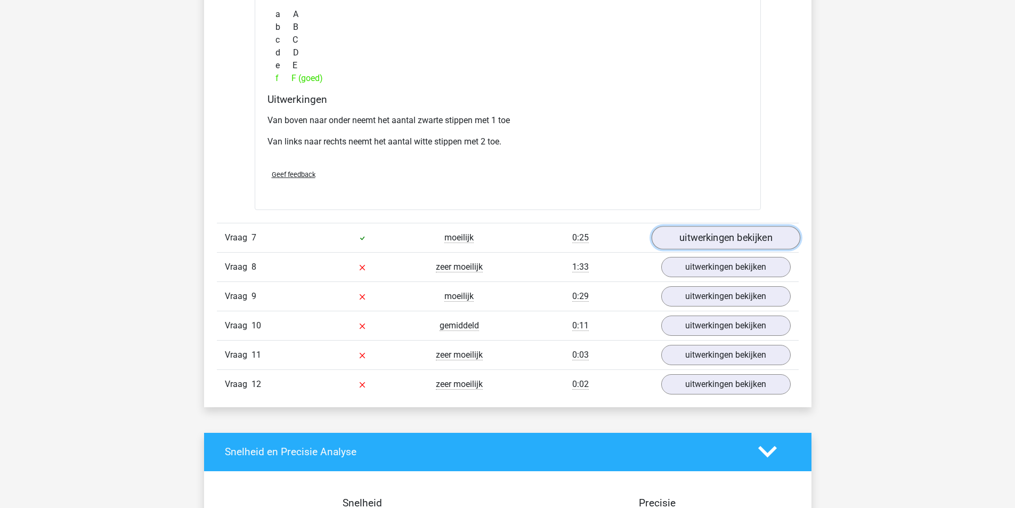
click at [705, 242] on link "uitwerkingen bekijken" at bounding box center [725, 237] width 149 height 23
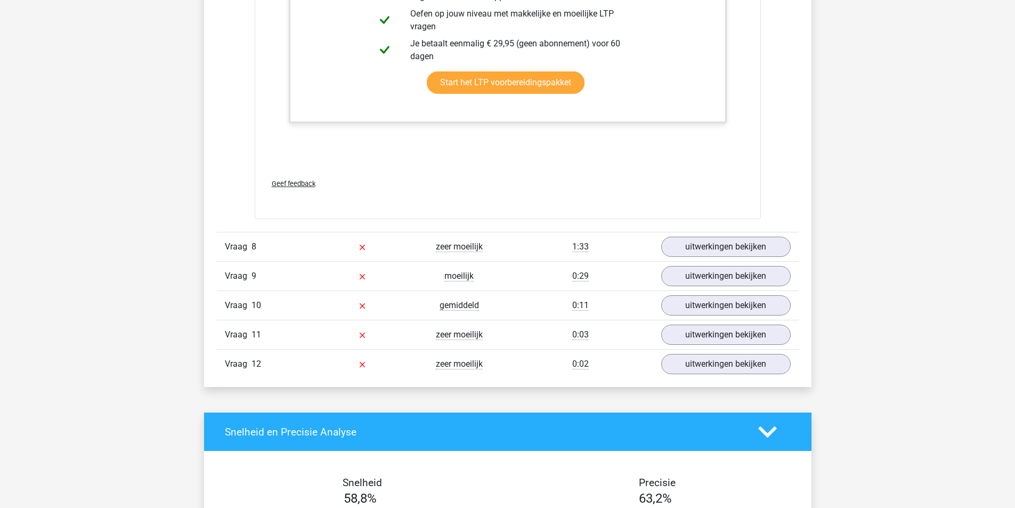
scroll to position [5223, 0]
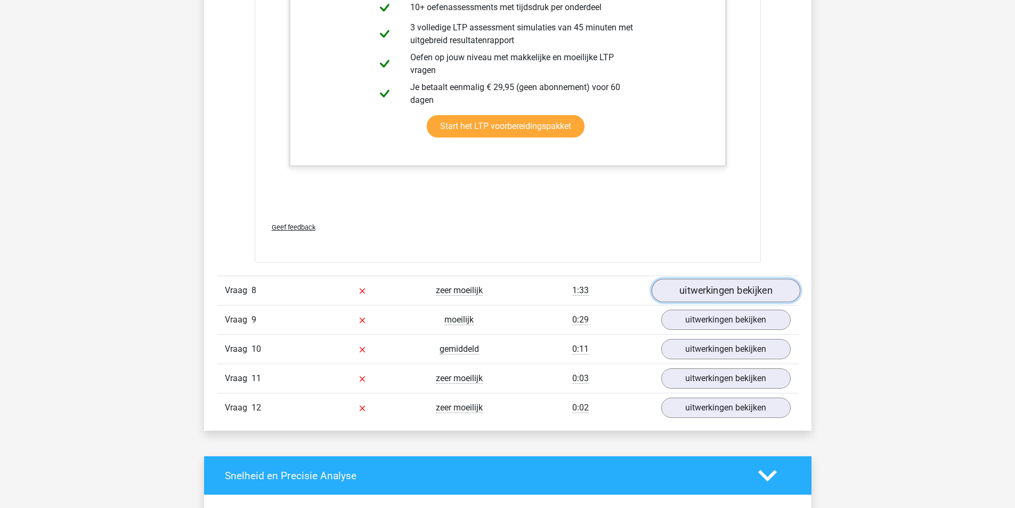
click at [687, 288] on link "uitwerkingen bekijken" at bounding box center [725, 290] width 149 height 23
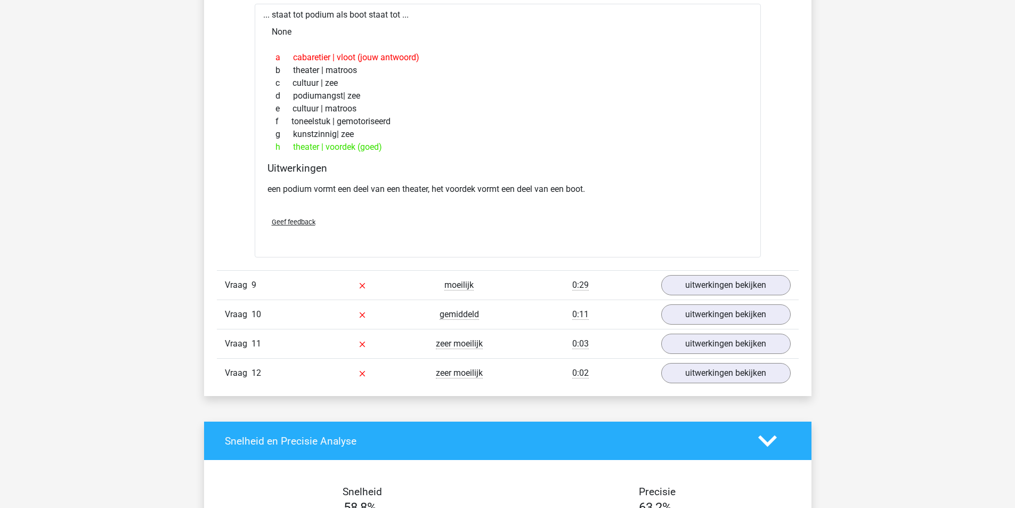
scroll to position [5542, 0]
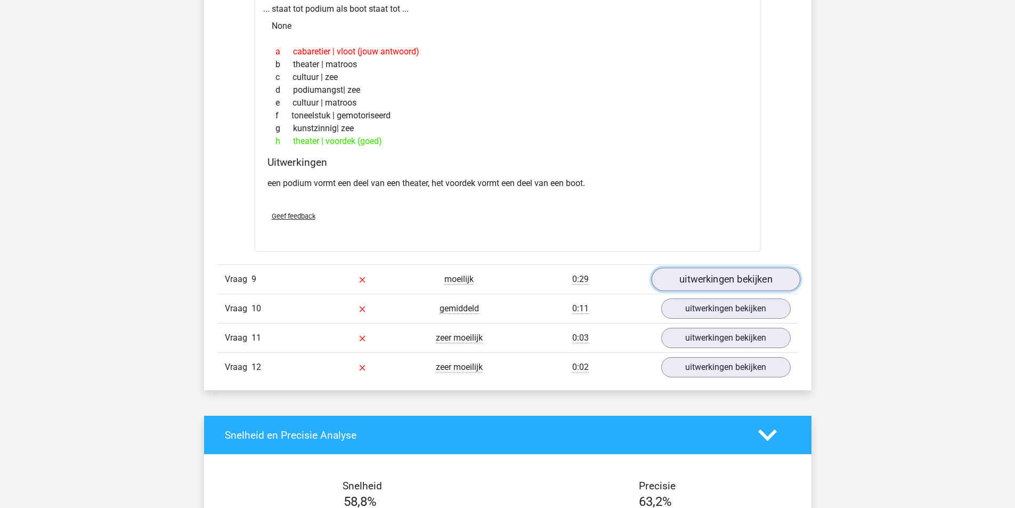
click at [700, 278] on link "uitwerkingen bekijken" at bounding box center [725, 279] width 149 height 23
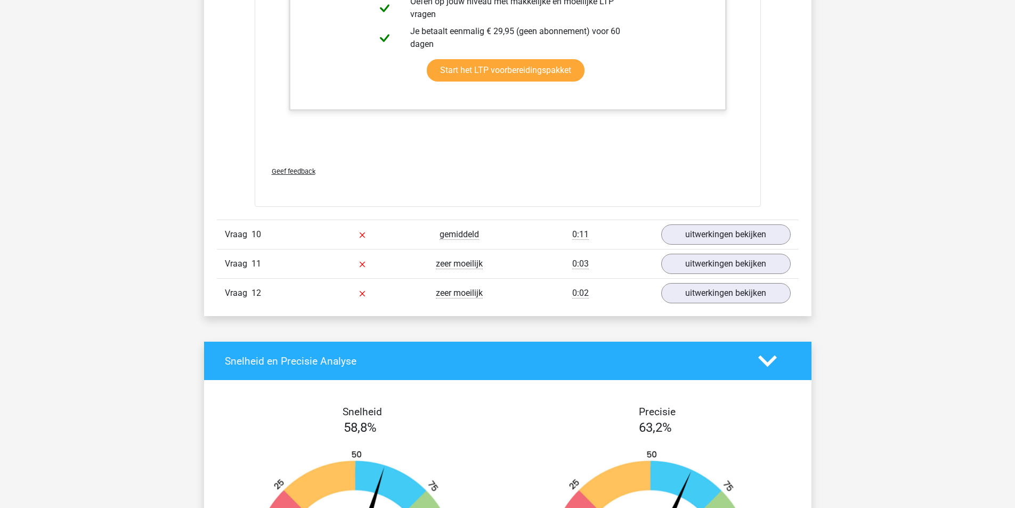
scroll to position [6288, 0]
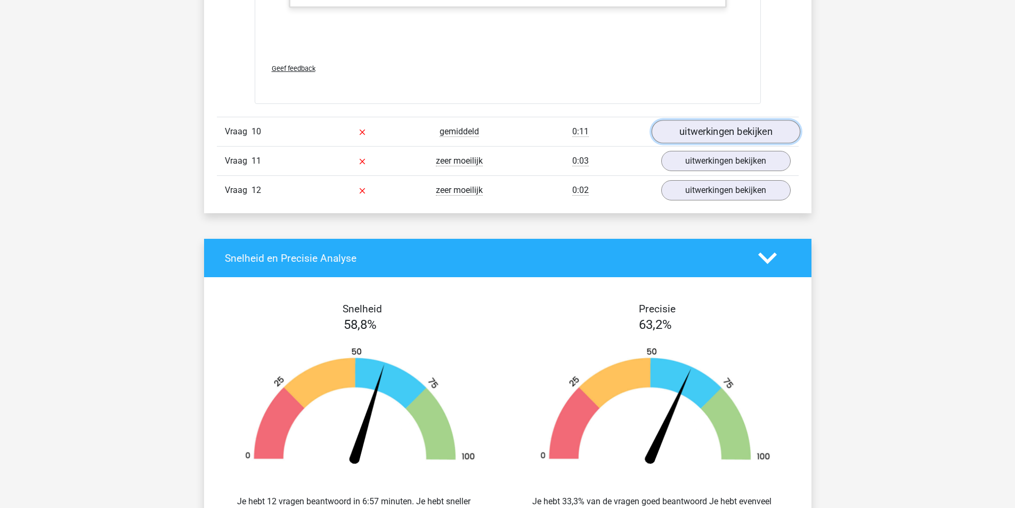
click at [754, 136] on link "uitwerkingen bekijken" at bounding box center [725, 131] width 149 height 23
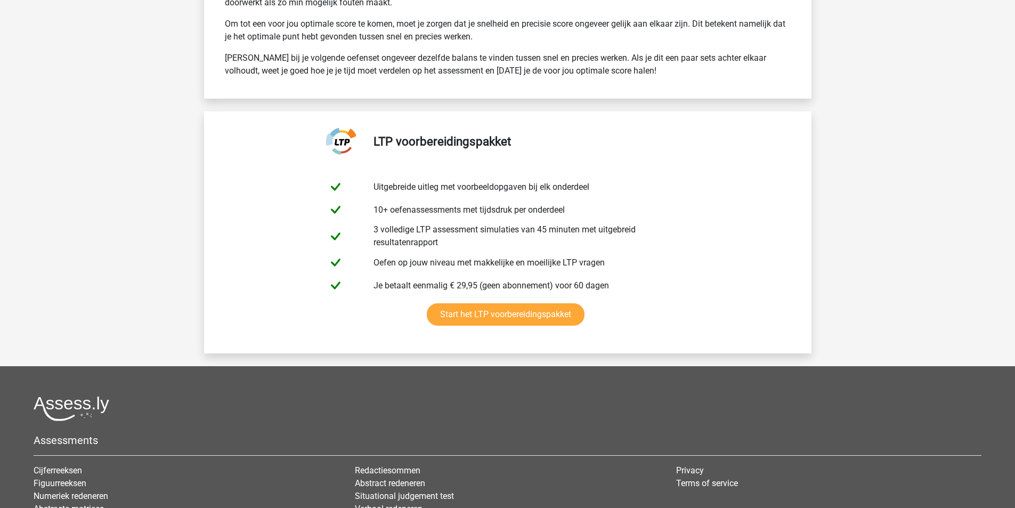
scroll to position [8047, 0]
